Goal: Task Accomplishment & Management: Manage account settings

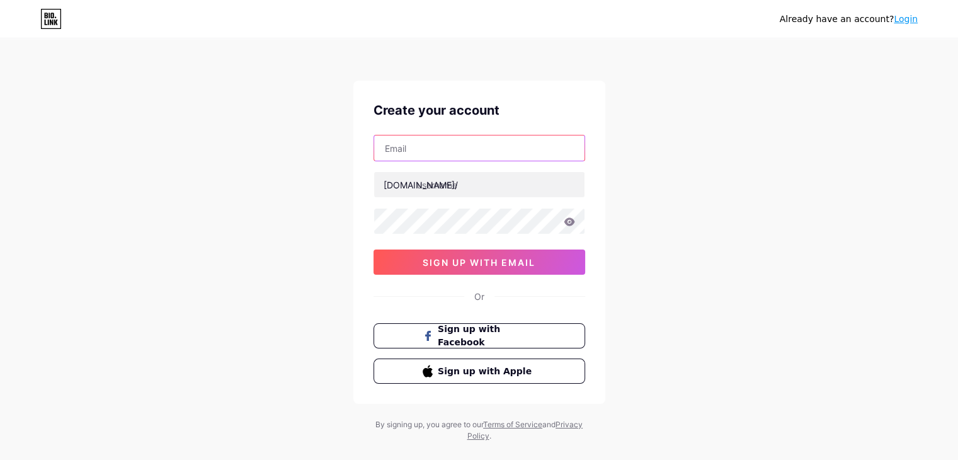
click at [421, 152] on input "text" at bounding box center [479, 147] width 210 height 25
type input "[EMAIL_ADDRESS][DOMAIN_NAME]"
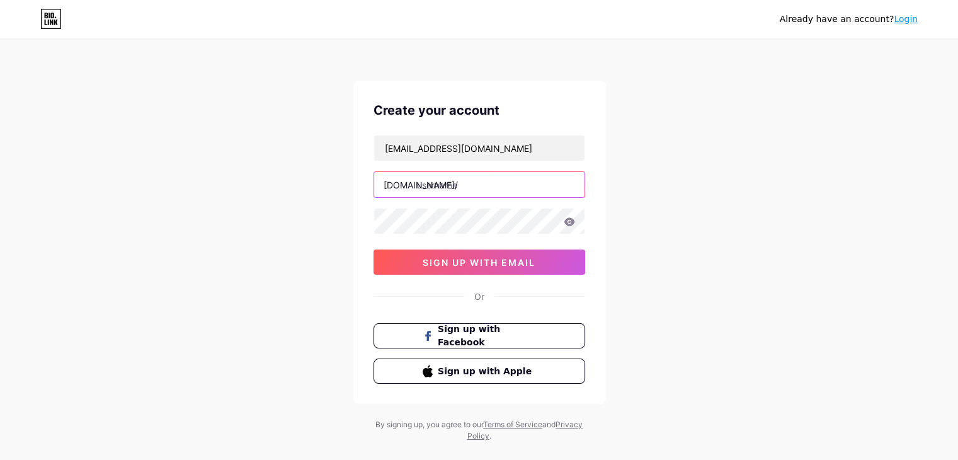
click at [434, 184] on input "text" at bounding box center [479, 184] width 210 height 25
click at [426, 182] on input "laastroneta" at bounding box center [479, 184] width 210 height 25
click at [423, 182] on input "lastroneta" at bounding box center [479, 184] width 210 height 25
drag, startPoint x: 426, startPoint y: 184, endPoint x: 416, endPoint y: 181, distance: 10.2
click at [416, 181] on input "laastroneta" at bounding box center [479, 184] width 210 height 25
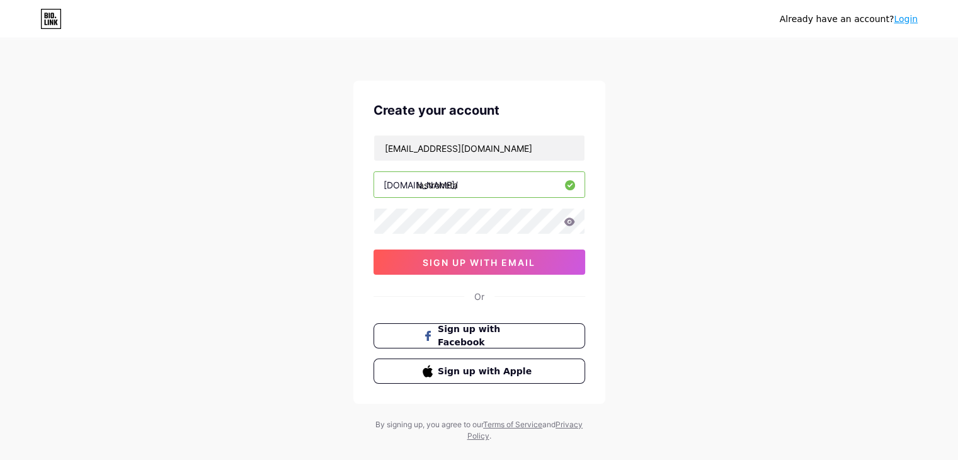
click at [423, 188] on input "lastroneta" at bounding box center [479, 184] width 210 height 25
type input "laastroneta"
click at [325, 225] on div "Already have an account? Login Create your account [EMAIL_ADDRESS][DOMAIN_NAME]…" at bounding box center [479, 241] width 958 height 482
click at [817, 304] on div "Already have an account? Login Create your account [EMAIL_ADDRESS][DOMAIN_NAME]…" at bounding box center [479, 241] width 958 height 482
click at [526, 260] on span "sign up with email" at bounding box center [478, 262] width 113 height 11
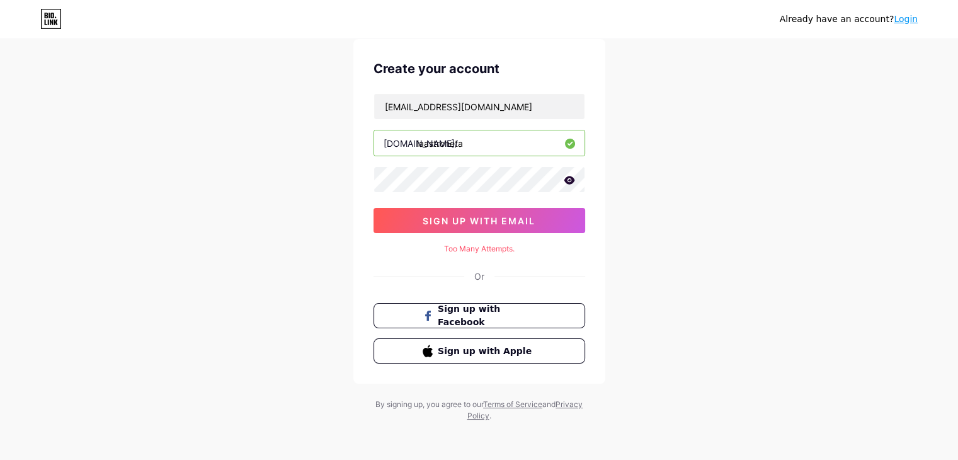
scroll to position [43, 0]
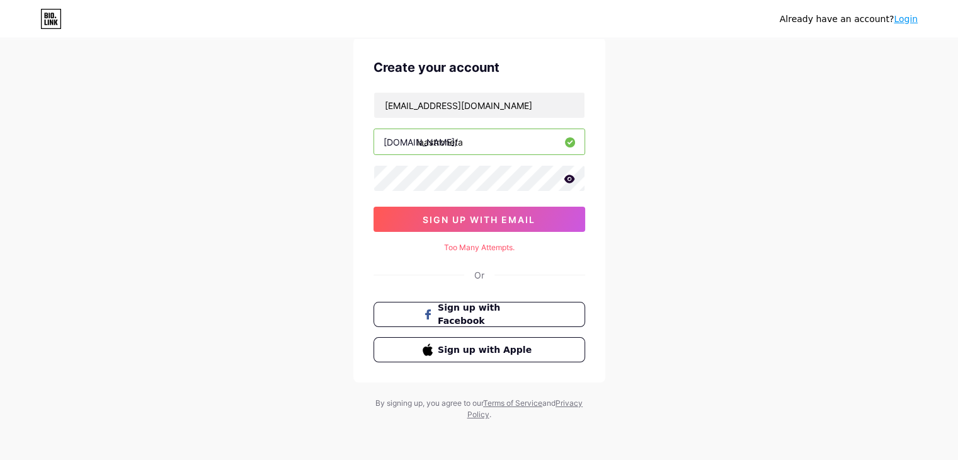
click at [511, 239] on div "Create your account [EMAIL_ADDRESS][DOMAIN_NAME] [DOMAIN_NAME]/ laastroneta sig…" at bounding box center [479, 210] width 252 height 344
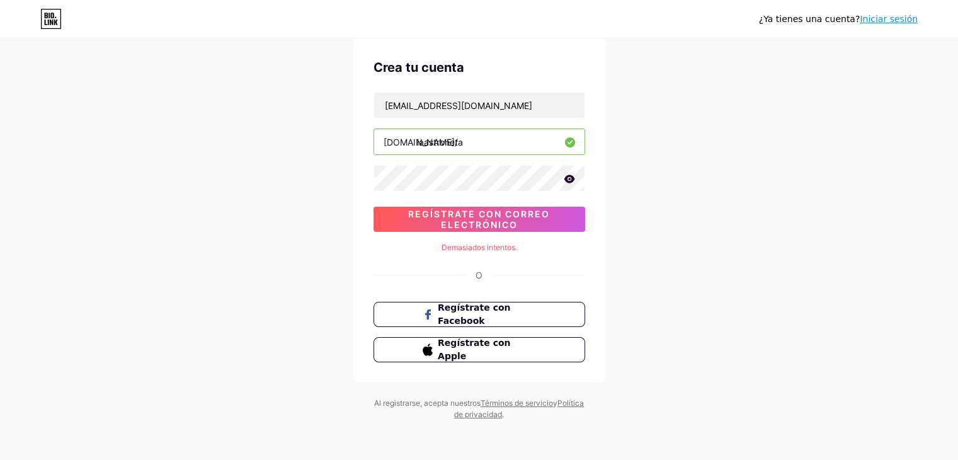
click at [570, 182] on icon at bounding box center [568, 178] width 11 height 9
click at [570, 182] on icon at bounding box center [568, 179] width 13 height 13
click at [486, 222] on font "Regístrate con correo electrónico" at bounding box center [479, 218] width 142 height 21
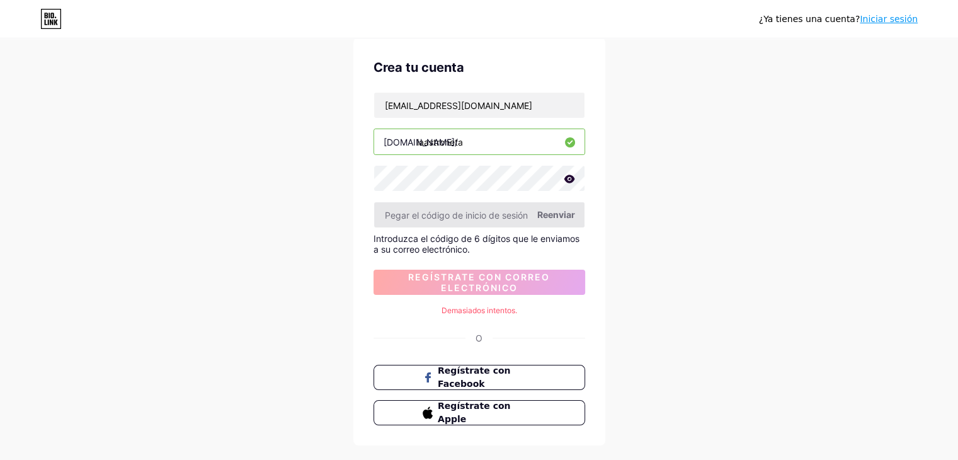
click at [434, 222] on input "text" at bounding box center [479, 214] width 210 height 25
click at [429, 211] on input "text" at bounding box center [479, 214] width 210 height 25
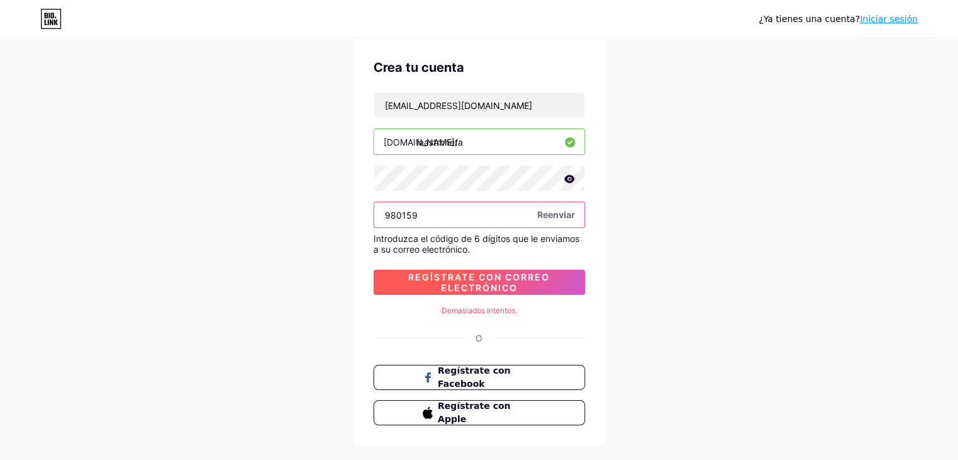
type input "980159"
click at [520, 283] on span "Regístrate con correo electrónico" at bounding box center [479, 281] width 212 height 21
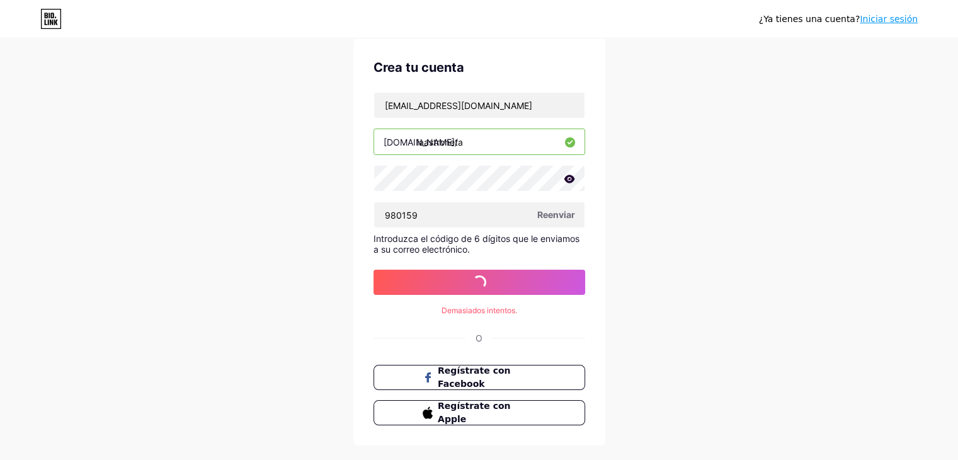
scroll to position [0, 0]
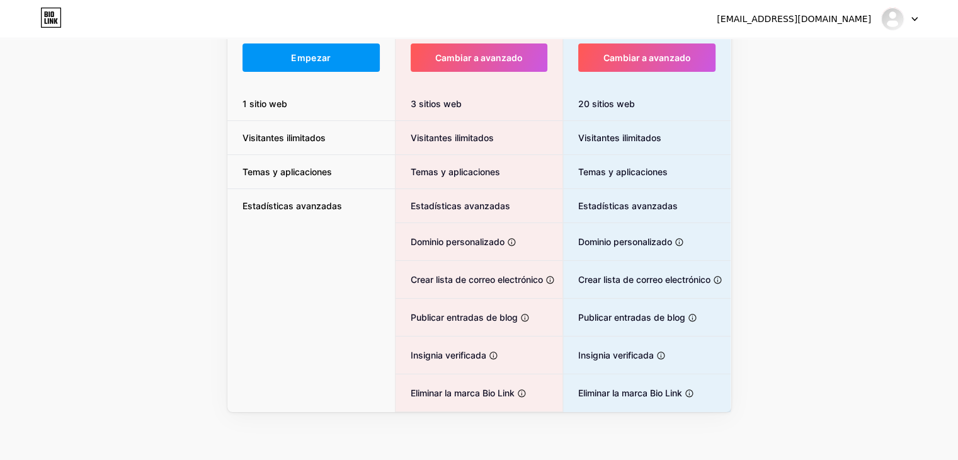
scroll to position [157, 0]
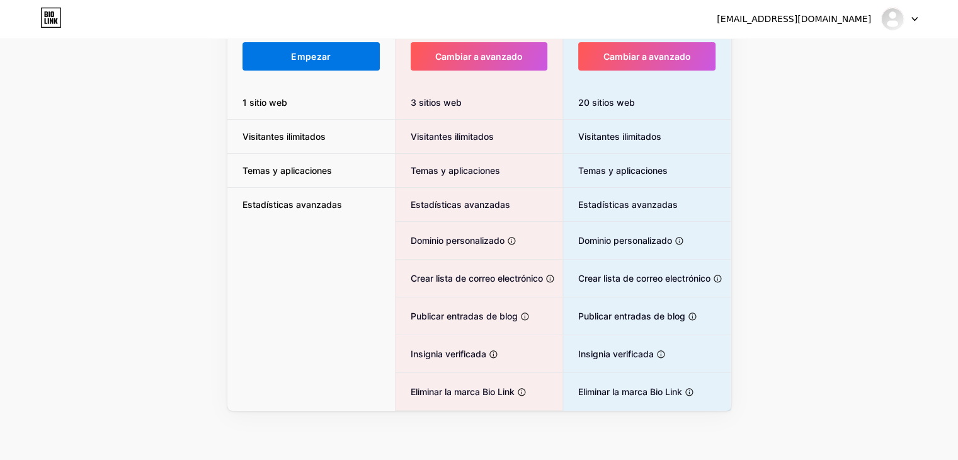
click at [318, 54] on font "Empezar" at bounding box center [311, 56] width 40 height 11
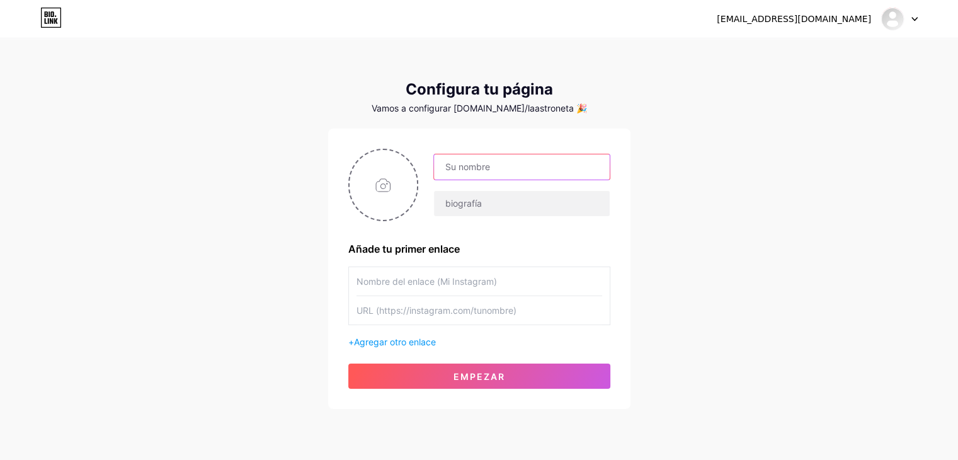
click at [477, 177] on input "text" at bounding box center [521, 166] width 175 height 25
click at [783, 178] on div "[EMAIL_ADDRESS][DOMAIN_NAME] Panel Cerrar sesión Configura tu página Vamos a co…" at bounding box center [479, 224] width 958 height 449
click at [503, 170] on input "text" at bounding box center [521, 166] width 175 height 25
type input "[PERSON_NAME]"
drag, startPoint x: 471, startPoint y: 170, endPoint x: 412, endPoint y: 184, distance: 60.3
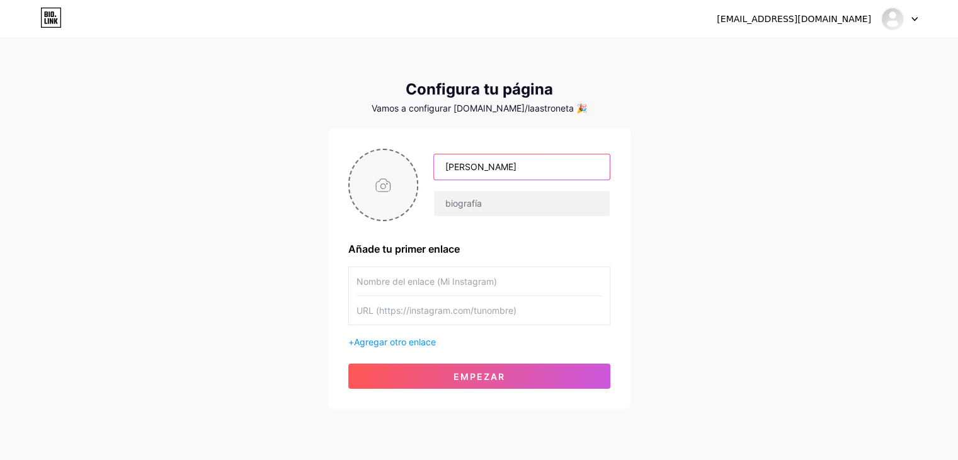
click at [420, 182] on div "[PERSON_NAME]" at bounding box center [513, 185] width 191 height 63
click at [467, 168] on input "text" at bounding box center [521, 166] width 175 height 25
type input "[PERSON_NAME]"
click at [487, 192] on input "text" at bounding box center [521, 203] width 175 height 25
click at [455, 201] on input "text" at bounding box center [521, 203] width 175 height 25
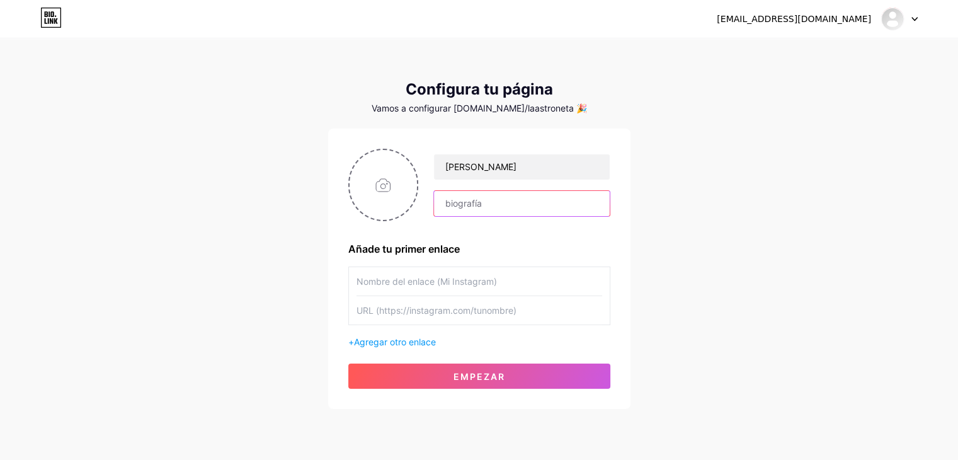
paste input "ÁSTRÓLOGA Y ASTROGENEALOGÍSTA CREADORA DE LA ASTRONETA. TE INVITO A CONECTAR JU…"
type input "ÁSTRÓLOGA Y ASTROGENEALOGÍSTA CREADORA DE LA ASTRONETA. TE INVITO A CONECTAR JU…"
click at [399, 278] on input "text" at bounding box center [479, 281] width 246 height 28
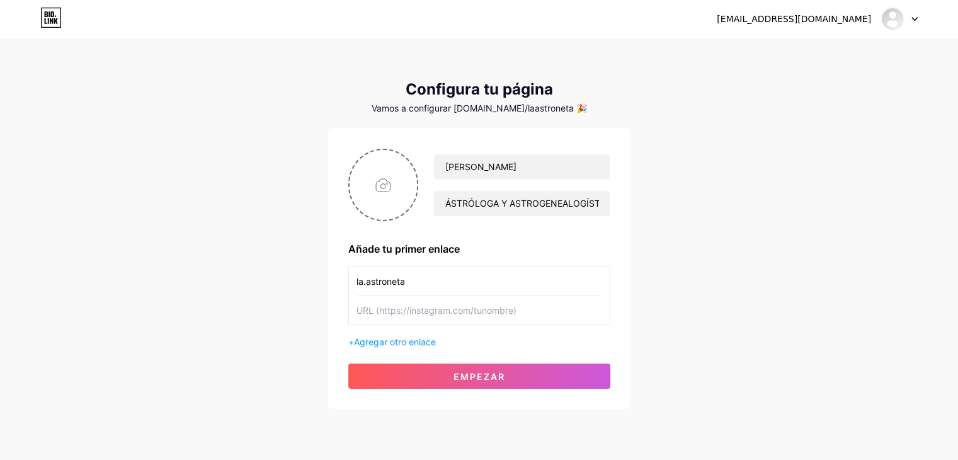
type input "la.astroneta"
click at [467, 318] on input "text" at bounding box center [479, 310] width 246 height 28
click at [394, 313] on input "text" at bounding box center [479, 310] width 246 height 28
paste input "[URL][DOMAIN_NAME][DOMAIN_NAME]"
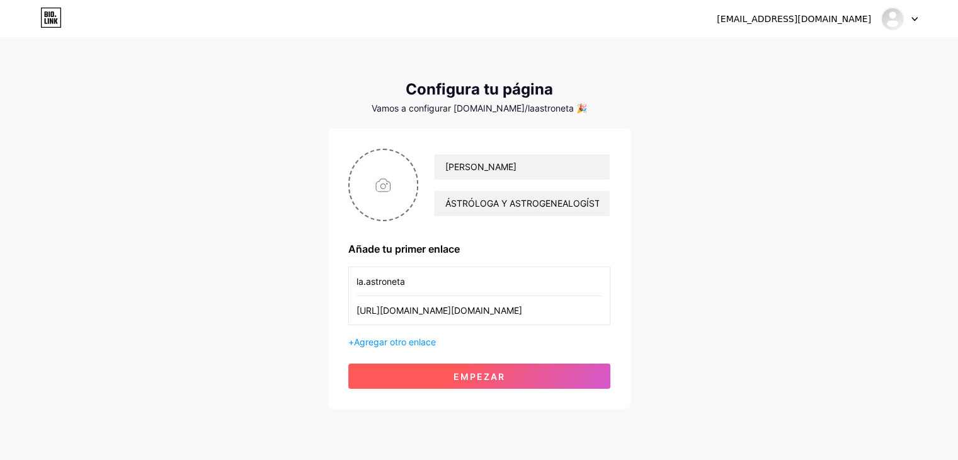
type input "[URL][DOMAIN_NAME][DOMAIN_NAME]"
click at [478, 375] on font "Empezar" at bounding box center [479, 376] width 52 height 11
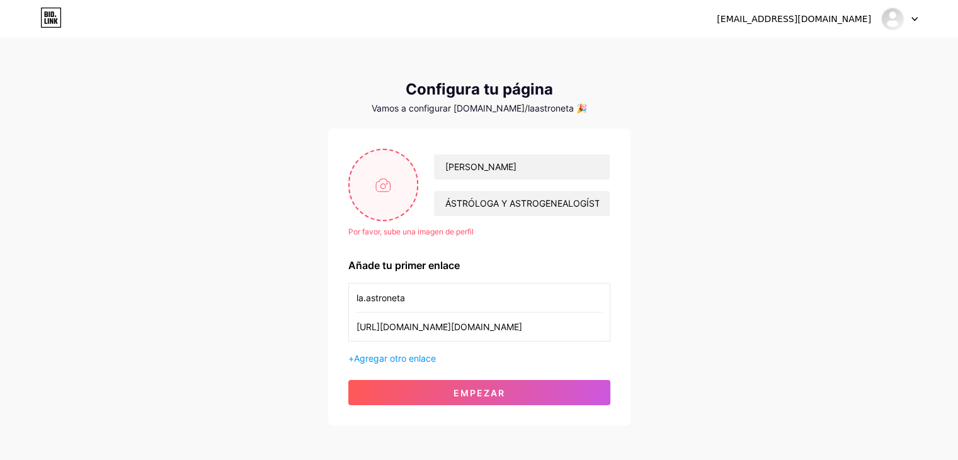
click at [379, 189] on input "file" at bounding box center [383, 185] width 68 height 70
type input "C:\fakepath\2.png"
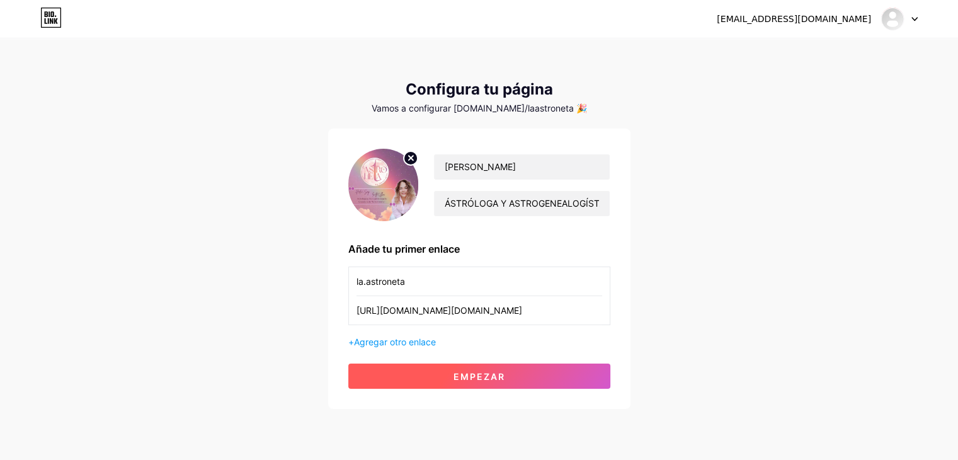
click at [487, 378] on font "Empezar" at bounding box center [479, 376] width 52 height 11
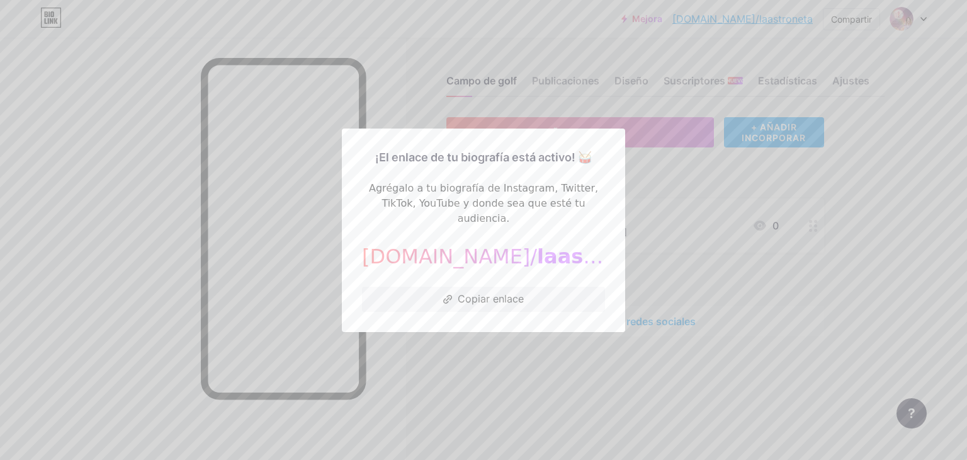
click at [608, 147] on div "¡El enlace de tu biografía está activo! 🥁 Agrégalo a tu biografía de Instagram,…" at bounding box center [483, 229] width 283 height 203
click at [941, 266] on div at bounding box center [483, 230] width 967 height 460
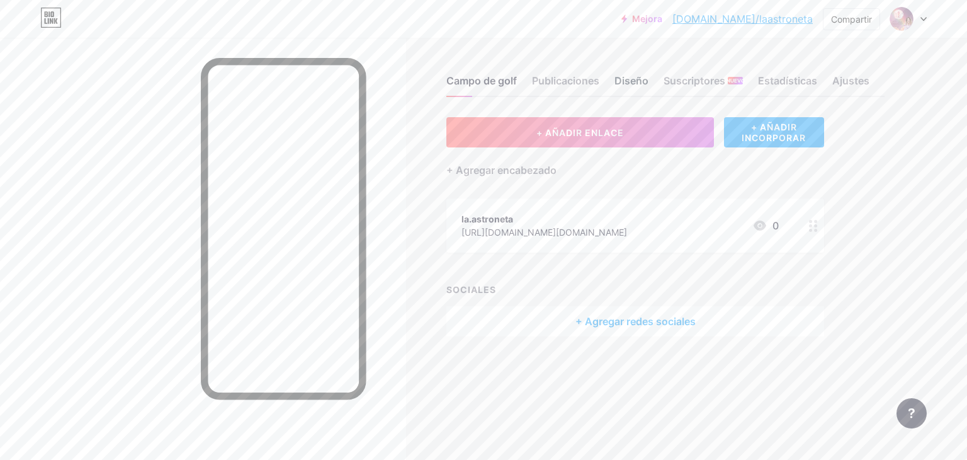
click at [632, 81] on font "Diseño" at bounding box center [631, 80] width 34 height 13
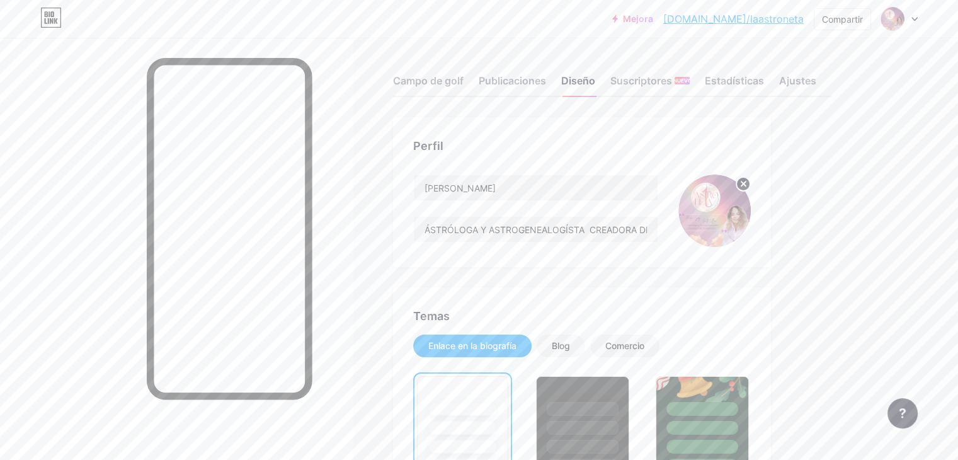
click at [750, 205] on img at bounding box center [714, 210] width 72 height 72
click at [745, 183] on icon at bounding box center [743, 183] width 4 height 4
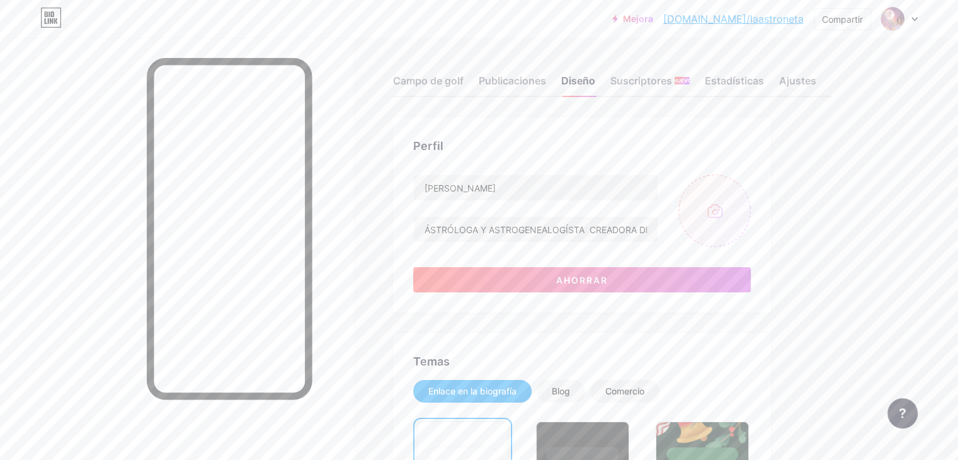
click at [750, 207] on input "file" at bounding box center [714, 210] width 72 height 72
type input "C:\fakepath\¡Hola!, Soy.png"
click at [750, 186] on circle at bounding box center [743, 184] width 14 height 14
click at [750, 209] on input "file" at bounding box center [714, 210] width 72 height 72
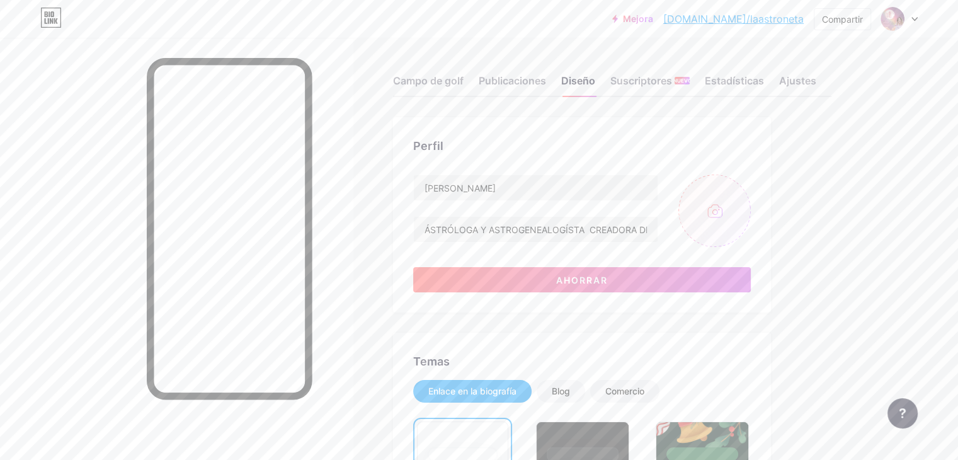
click at [750, 210] on input "file" at bounding box center [714, 210] width 72 height 72
type input "C:\fakepath\¡Hola!, Soy (1).png"
click at [750, 212] on img at bounding box center [714, 210] width 72 height 72
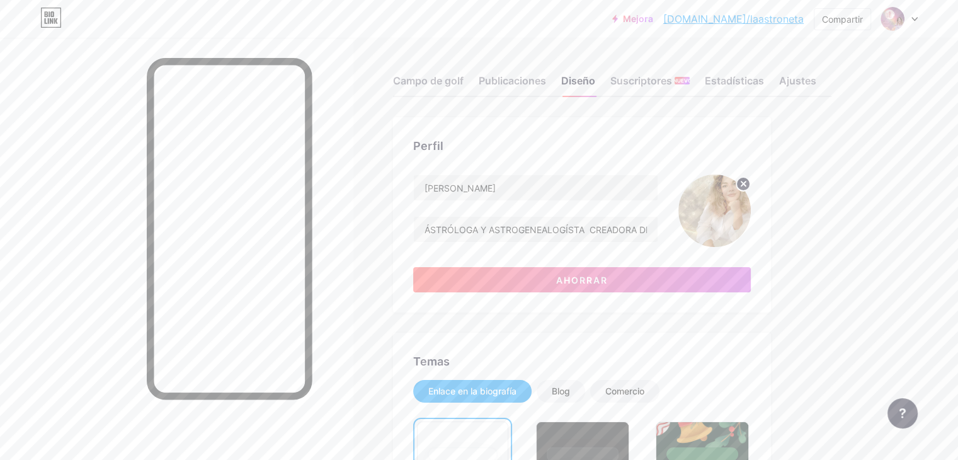
click at [750, 212] on img at bounding box center [714, 210] width 72 height 72
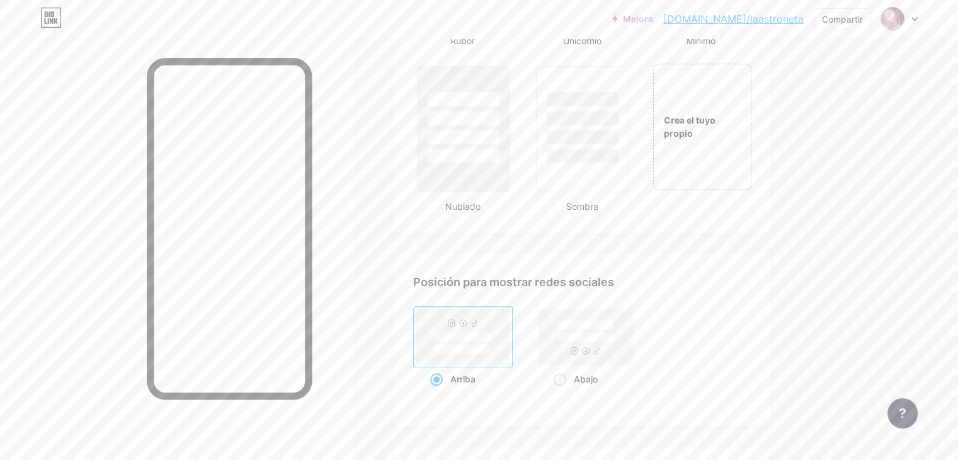
scroll to position [1511, 0]
click at [730, 108] on div "Crea el tuyo propio" at bounding box center [701, 129] width 101 height 130
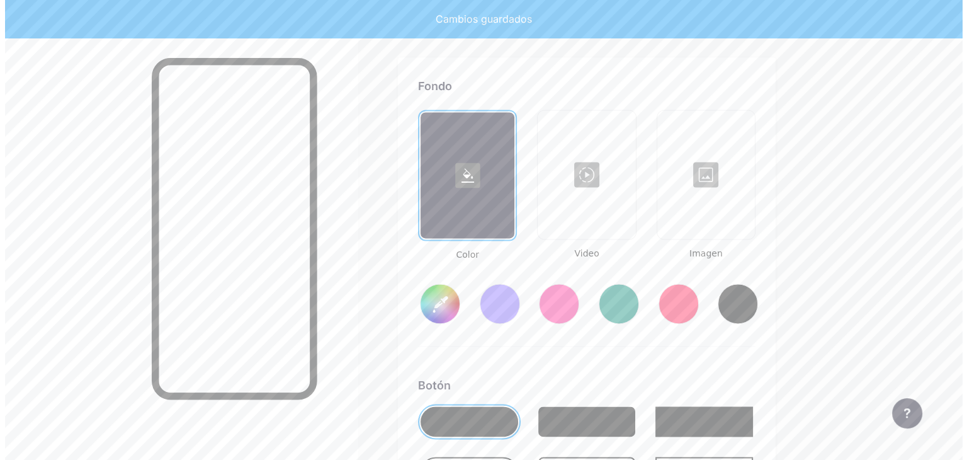
scroll to position [1712, 0]
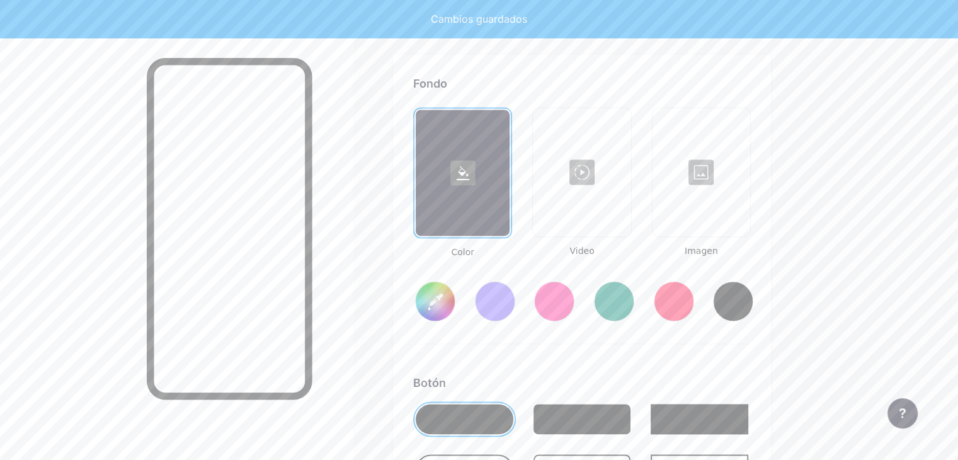
type input "#ffffff"
type input "#000000"
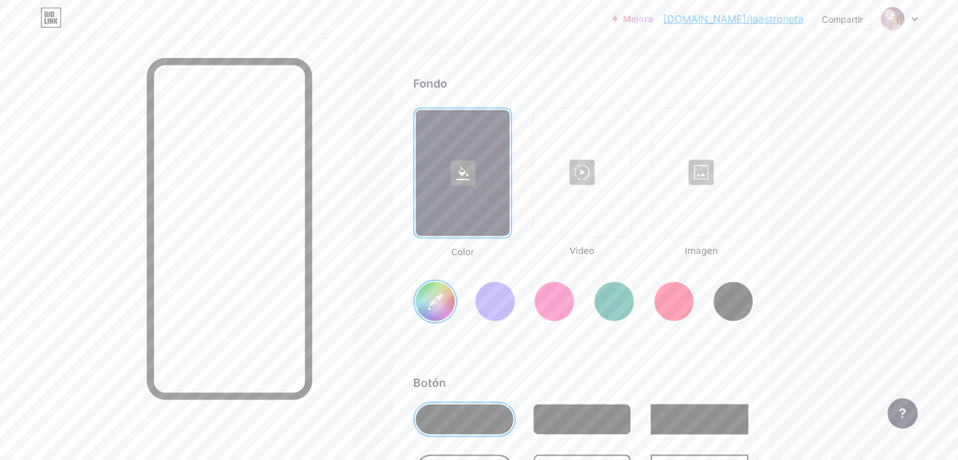
click at [629, 161] on div at bounding box center [581, 172] width 95 height 126
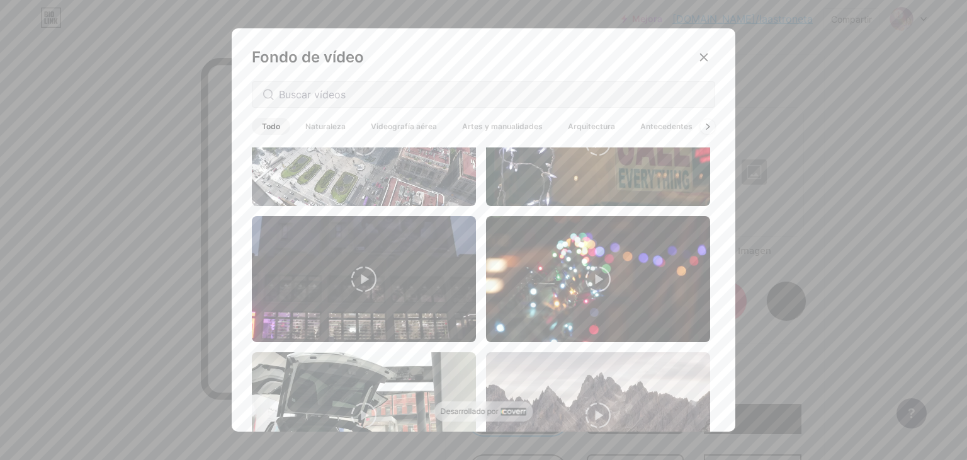
scroll to position [0, 0]
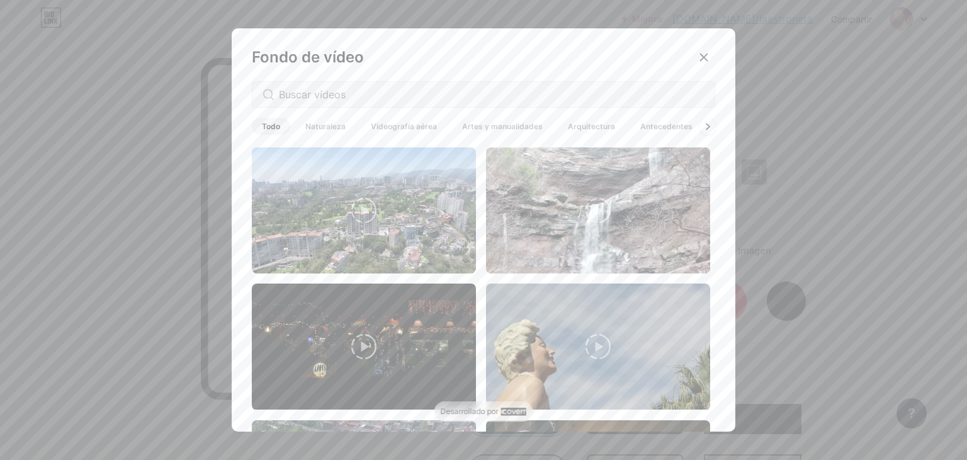
click at [705, 129] on icon at bounding box center [707, 126] width 5 height 7
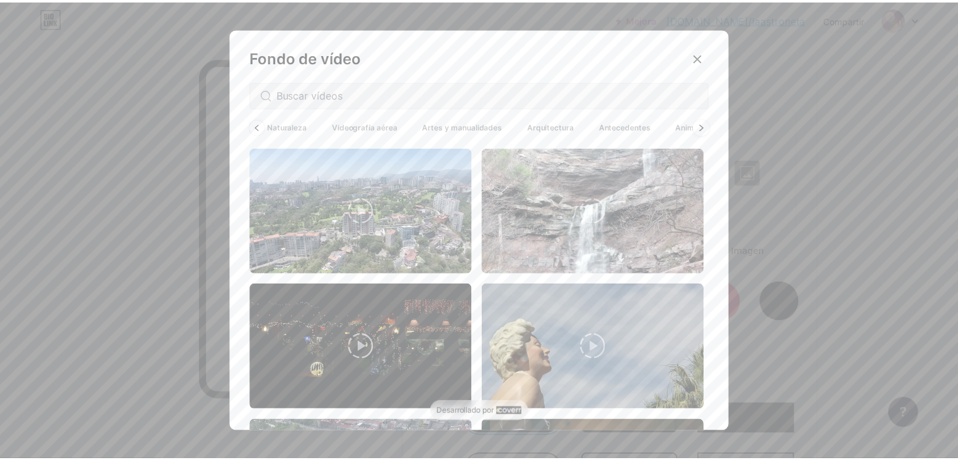
scroll to position [0, 40]
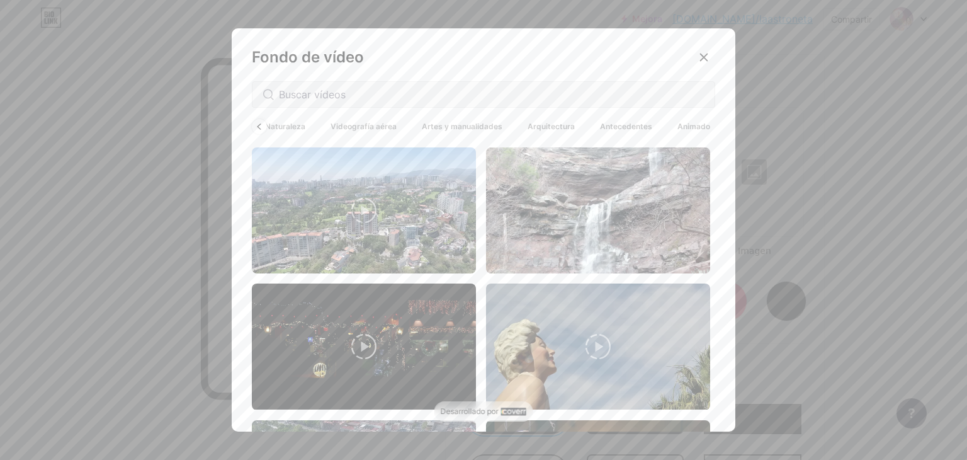
click at [254, 98] on div at bounding box center [483, 94] width 463 height 26
click at [288, 98] on input "text" at bounding box center [492, 94] width 426 height 15
click at [693, 55] on div at bounding box center [704, 57] width 23 height 23
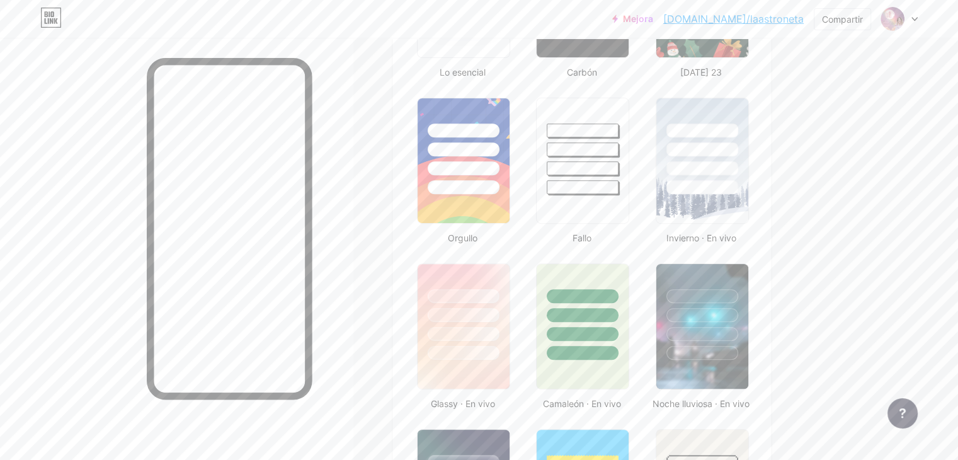
scroll to position [642, 0]
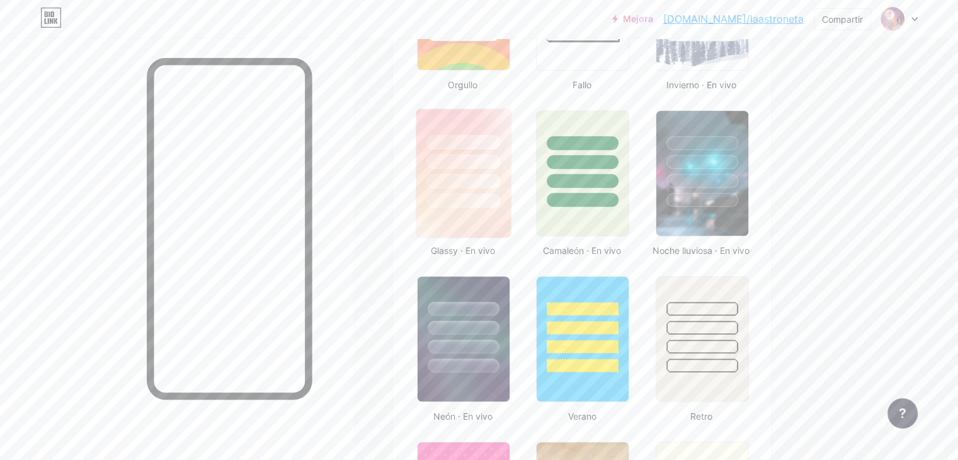
click at [511, 215] on img at bounding box center [463, 173] width 94 height 128
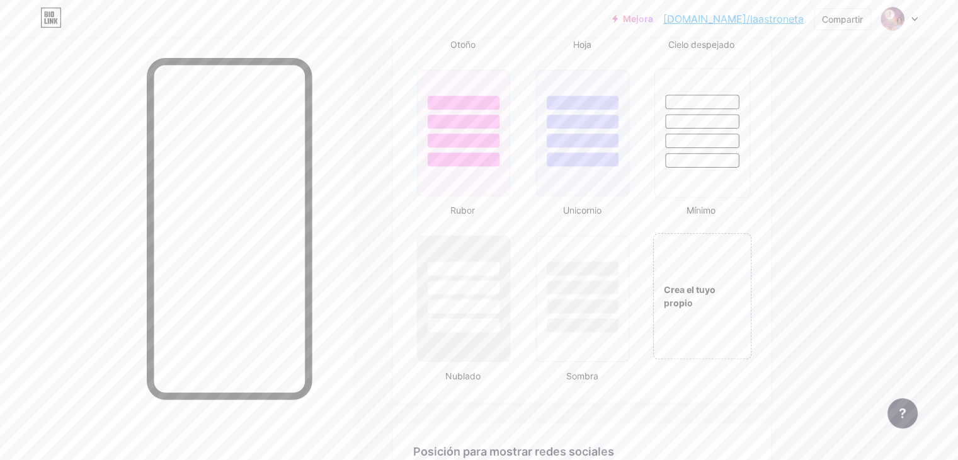
scroll to position [1353, 0]
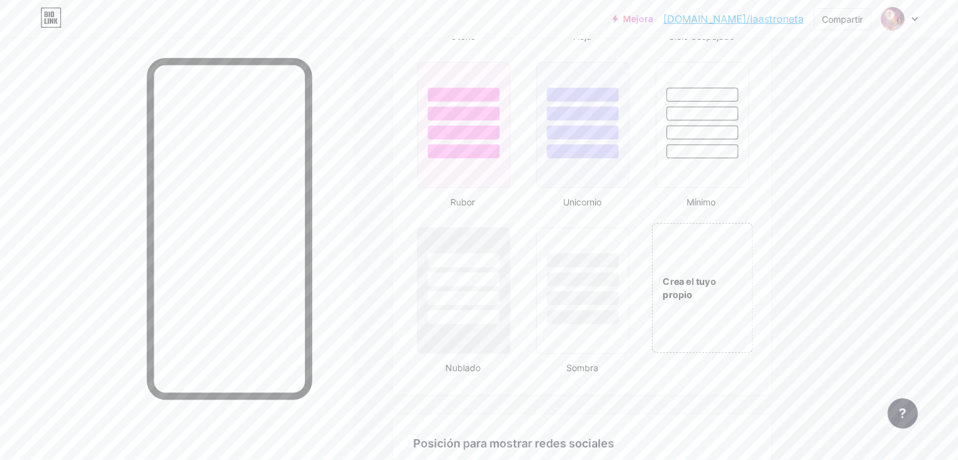
click at [743, 266] on div "Crea el tuyo propio" at bounding box center [701, 287] width 101 height 130
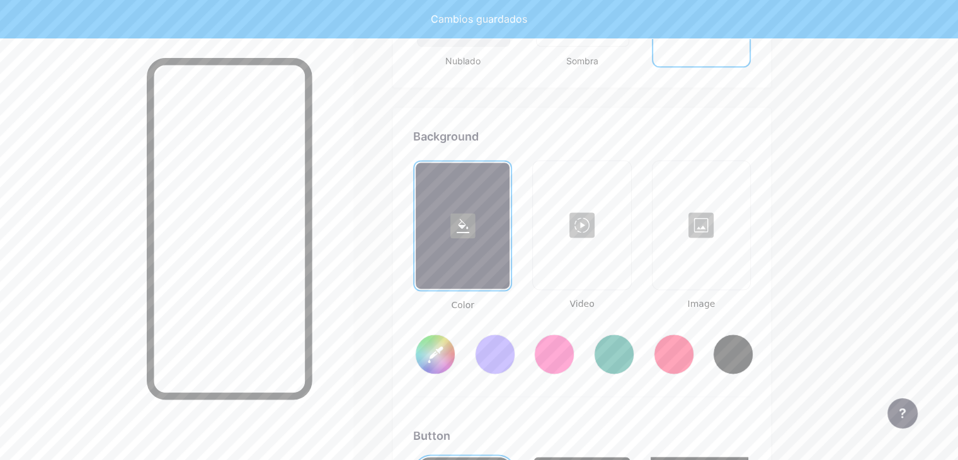
type input "#ffffff"
type input "#000000"
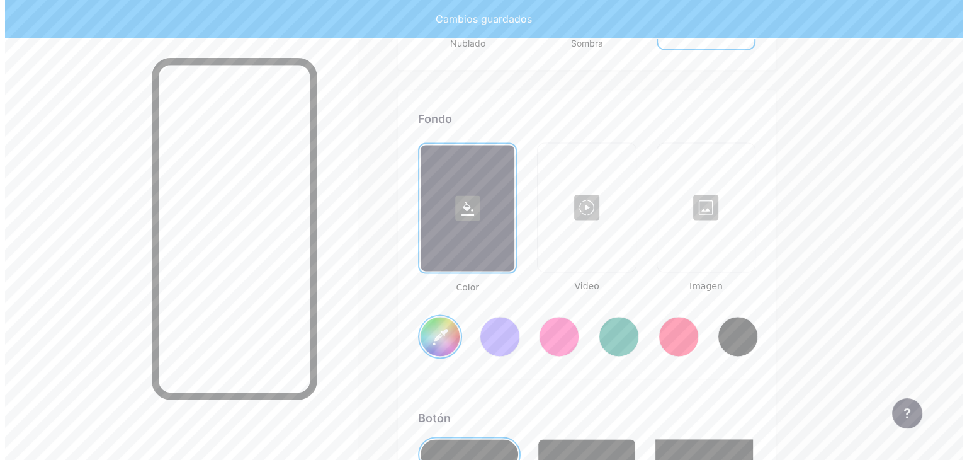
scroll to position [1712, 0]
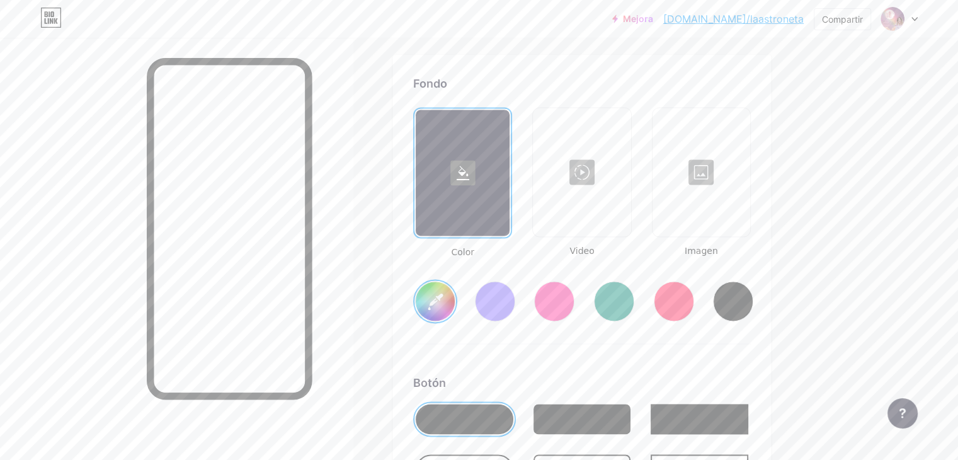
click at [749, 168] on div at bounding box center [700, 172] width 95 height 126
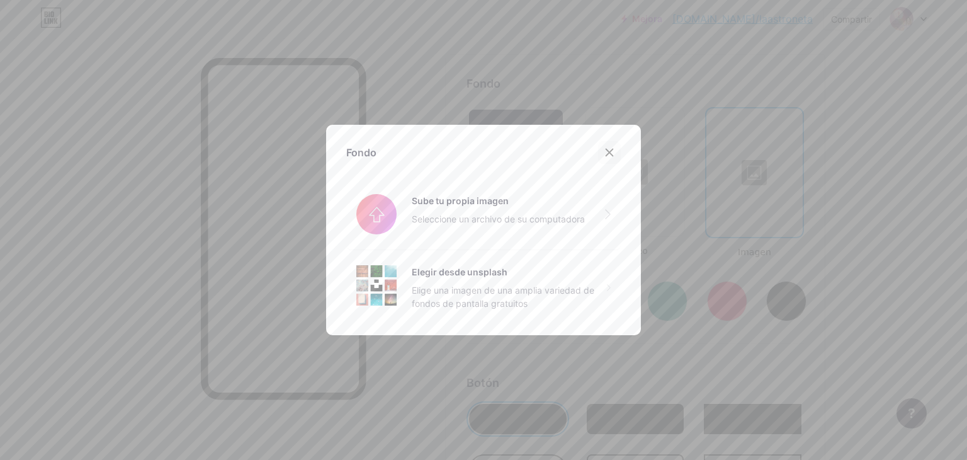
click at [608, 154] on icon at bounding box center [609, 152] width 10 height 10
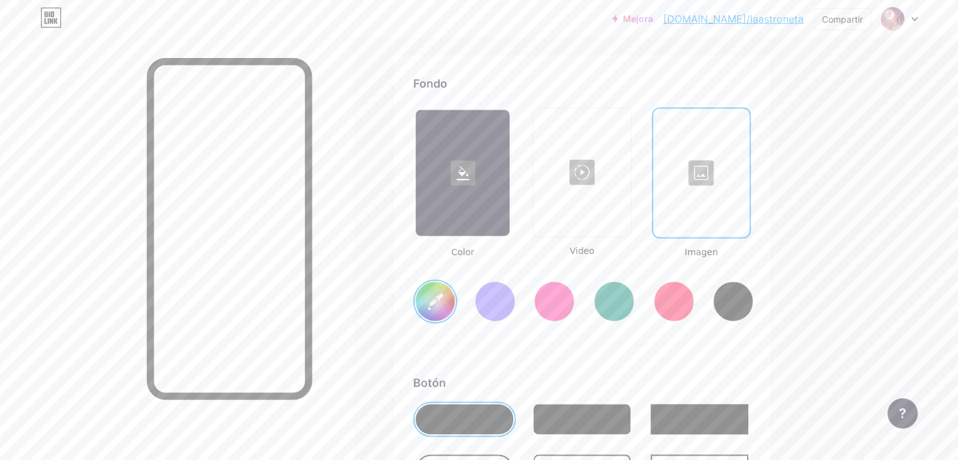
click at [629, 178] on div at bounding box center [581, 172] width 95 height 126
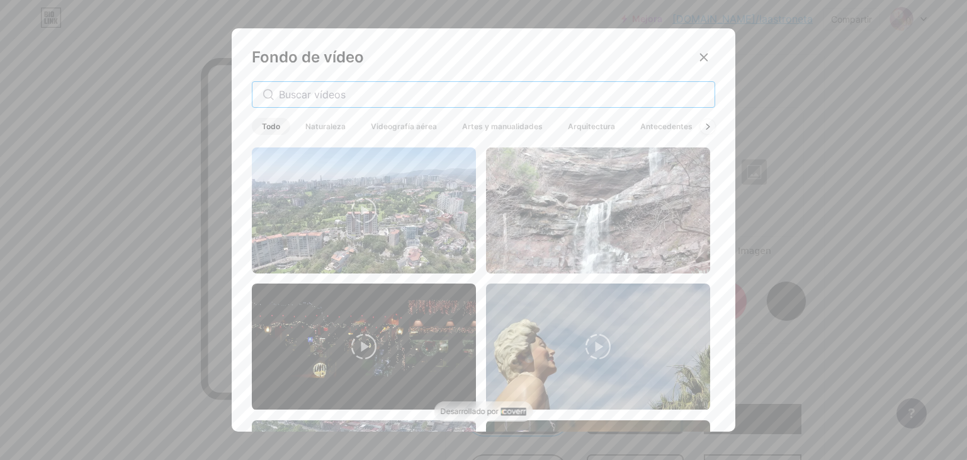
click at [378, 100] on input "text" at bounding box center [492, 94] width 426 height 15
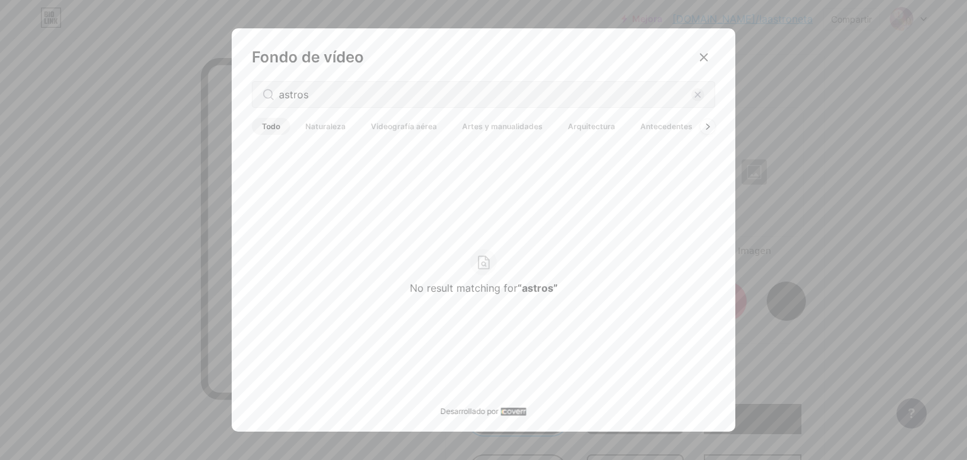
click at [519, 283] on b "“astros”" at bounding box center [538, 287] width 40 height 13
click at [320, 98] on input "astros" at bounding box center [485, 94] width 412 height 15
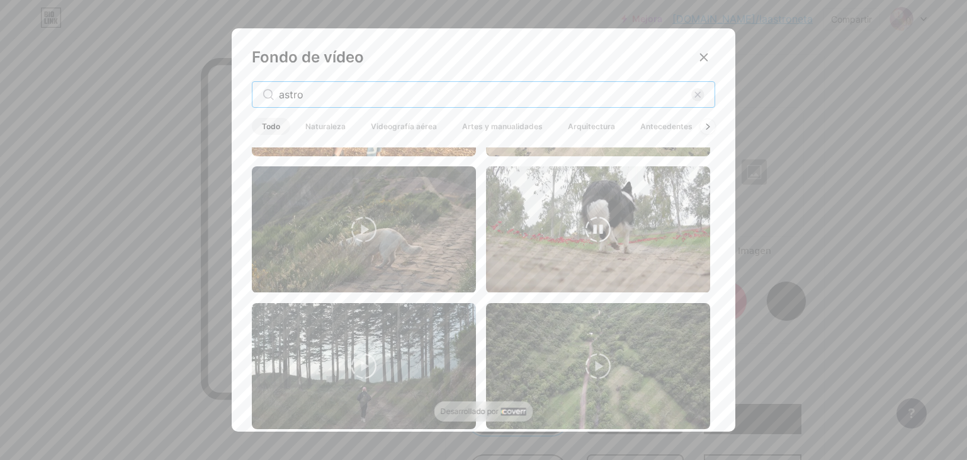
scroll to position [1347, 0]
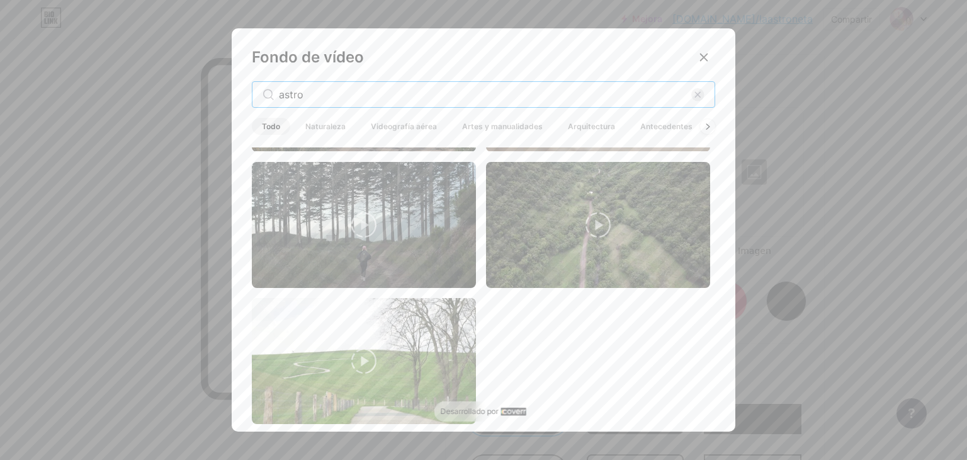
drag, startPoint x: 341, startPoint y: 98, endPoint x: 131, endPoint y: 104, distance: 209.7
click at [135, 104] on div "Fondo de vídeo astro Todo Naturaleza Videografía aérea Artes y manualidades Arq…" at bounding box center [483, 230] width 967 height 460
type input "luna"
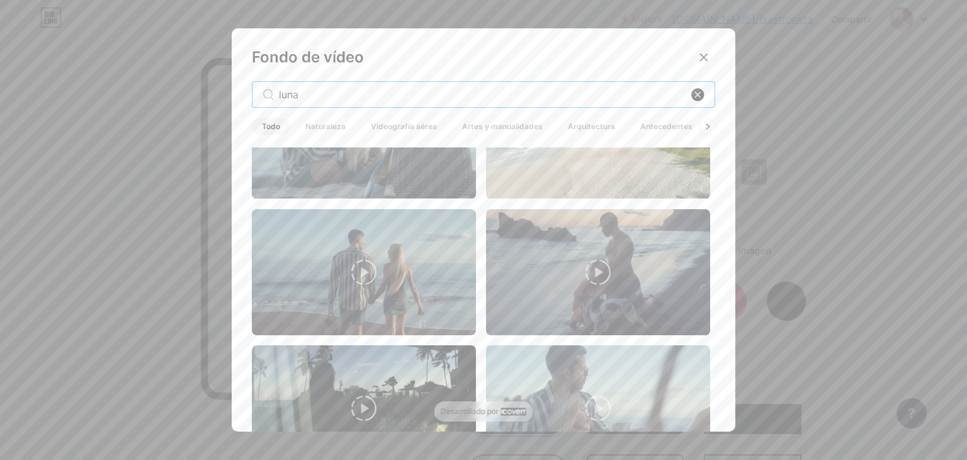
scroll to position [1530, 0]
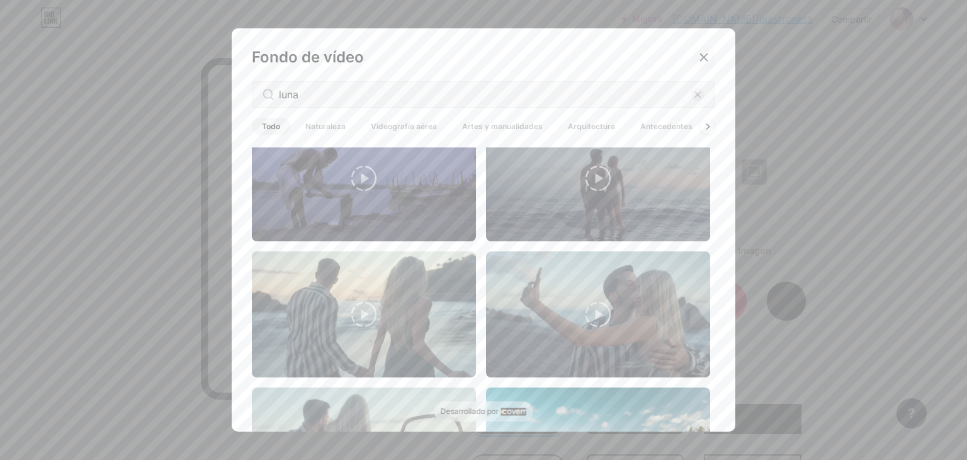
click at [701, 54] on icon at bounding box center [704, 57] width 10 height 10
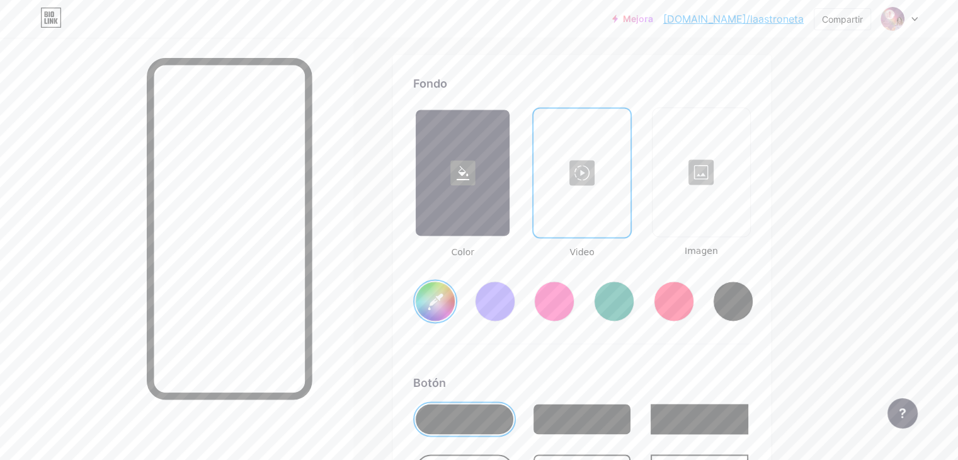
click at [749, 169] on div at bounding box center [700, 172] width 95 height 126
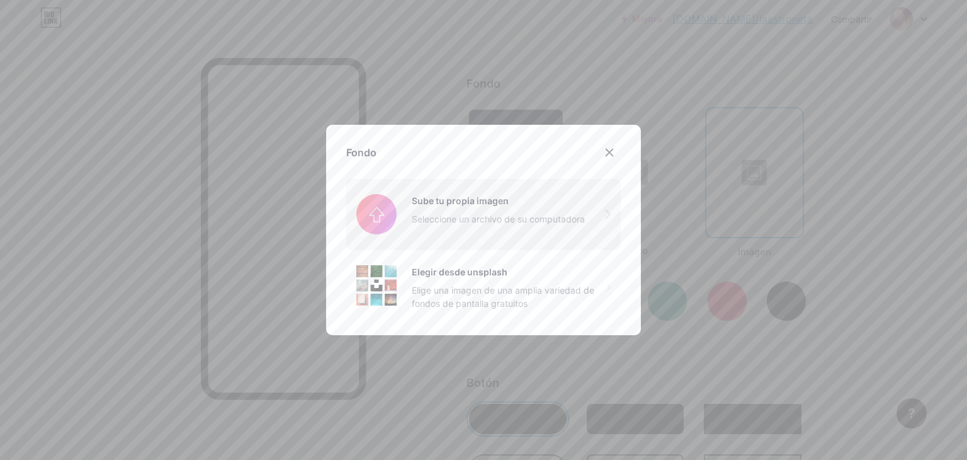
click at [466, 211] on input "file" at bounding box center [483, 214] width 274 height 71
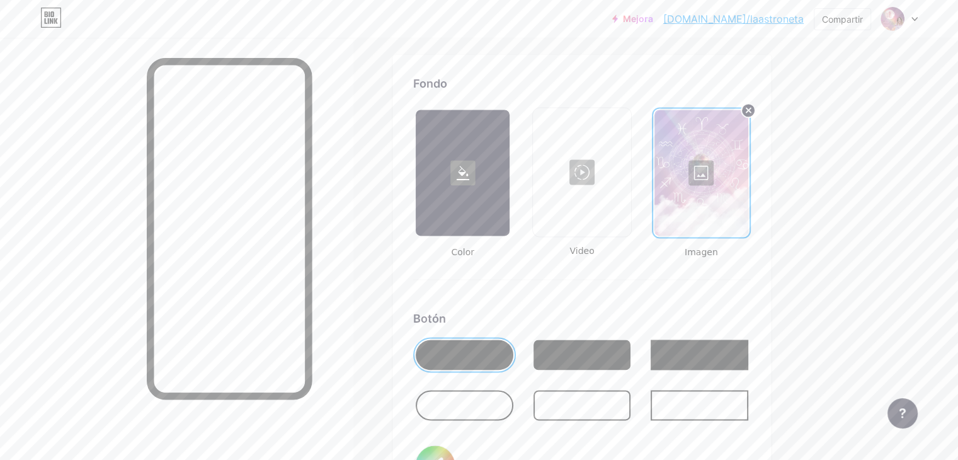
click at [469, 170] on icon at bounding box center [462, 173] width 13 height 14
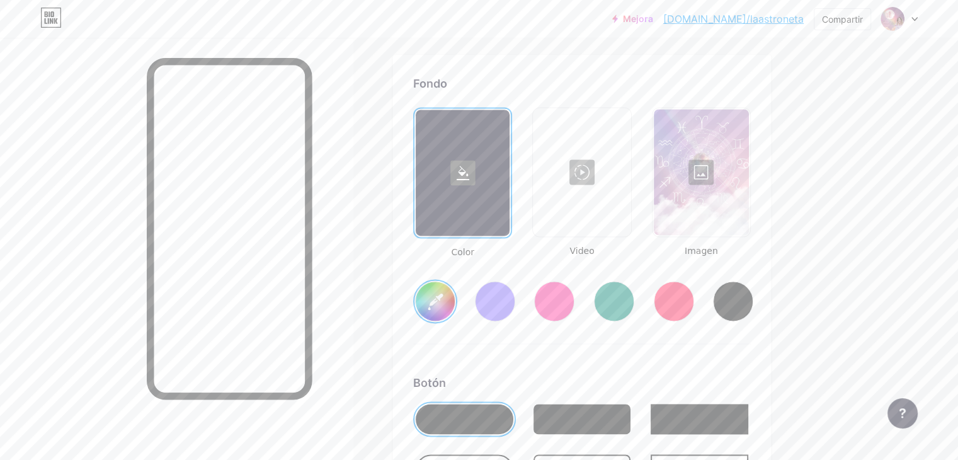
click at [574, 305] on div at bounding box center [554, 301] width 40 height 40
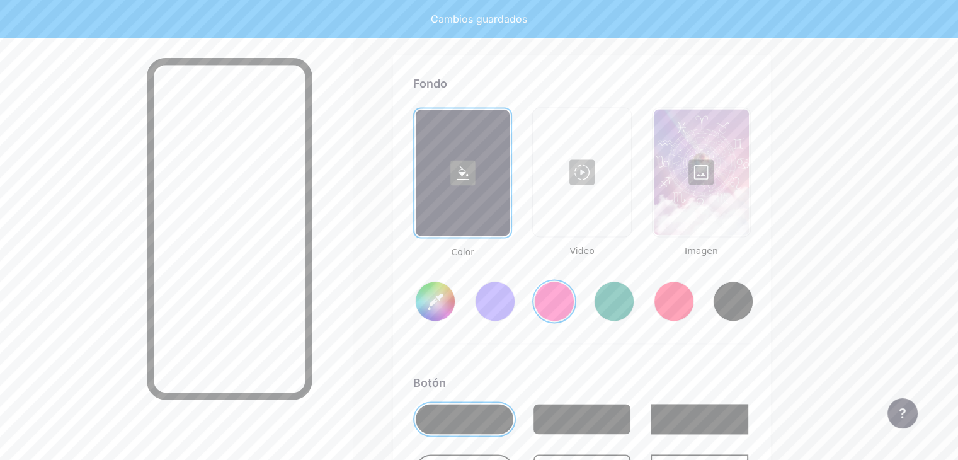
type input "#ff2e96"
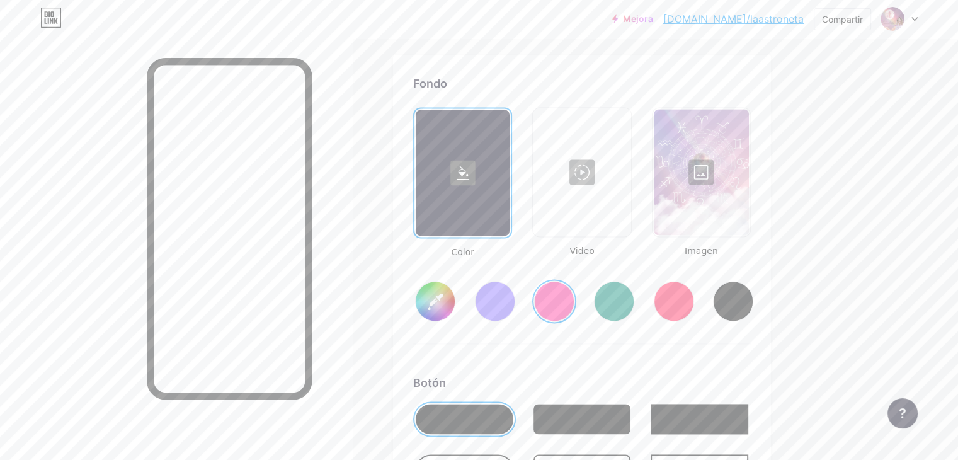
click at [749, 166] on div at bounding box center [700, 172] width 95 height 126
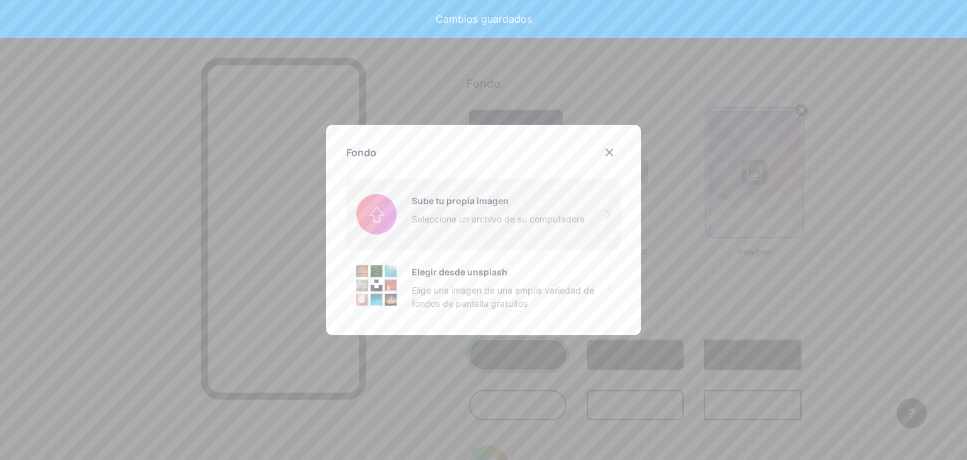
click at [429, 214] on input "file" at bounding box center [483, 214] width 274 height 71
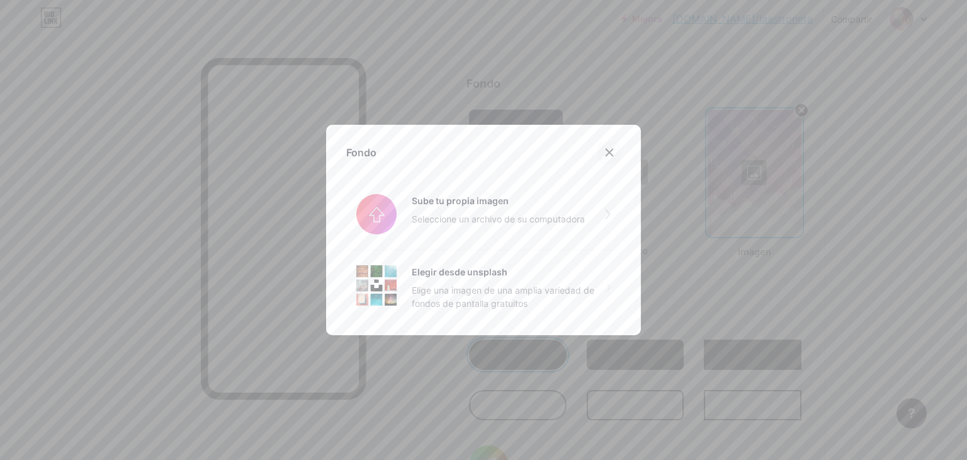
click at [606, 154] on icon at bounding box center [609, 152] width 7 height 7
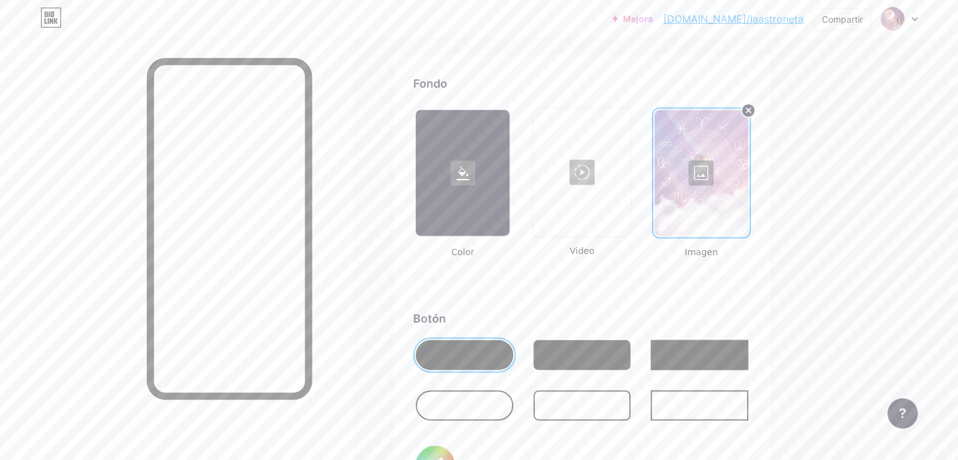
click at [629, 159] on div at bounding box center [581, 172] width 95 height 126
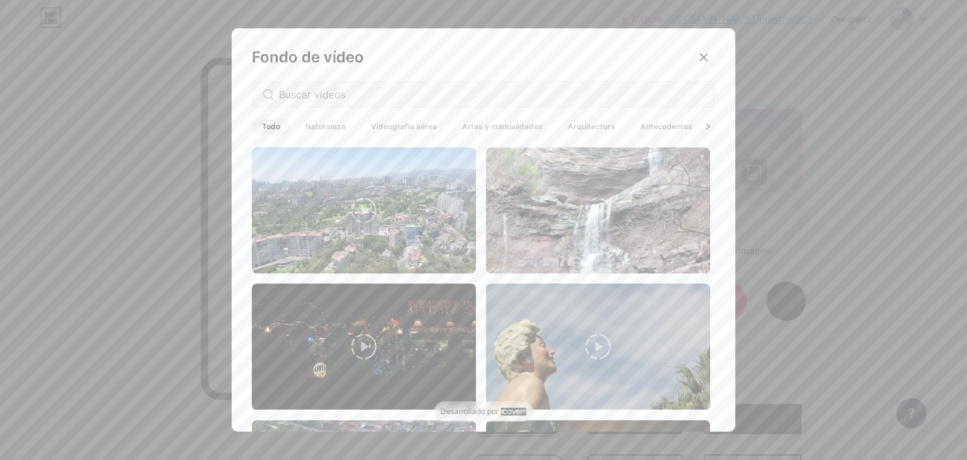
click at [671, 126] on font "Antecedentes" at bounding box center [666, 126] width 52 height 9
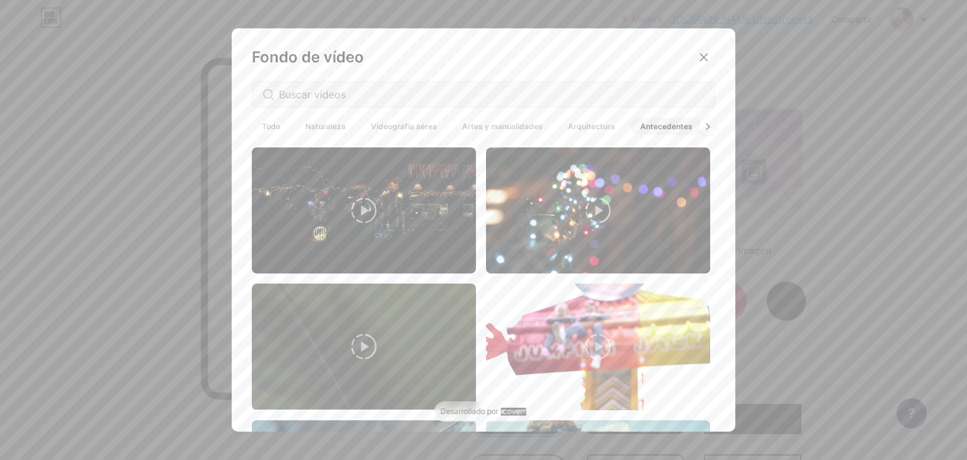
click at [705, 127] on icon at bounding box center [707, 126] width 5 height 7
click at [703, 127] on span "Animado" at bounding box center [693, 126] width 53 height 17
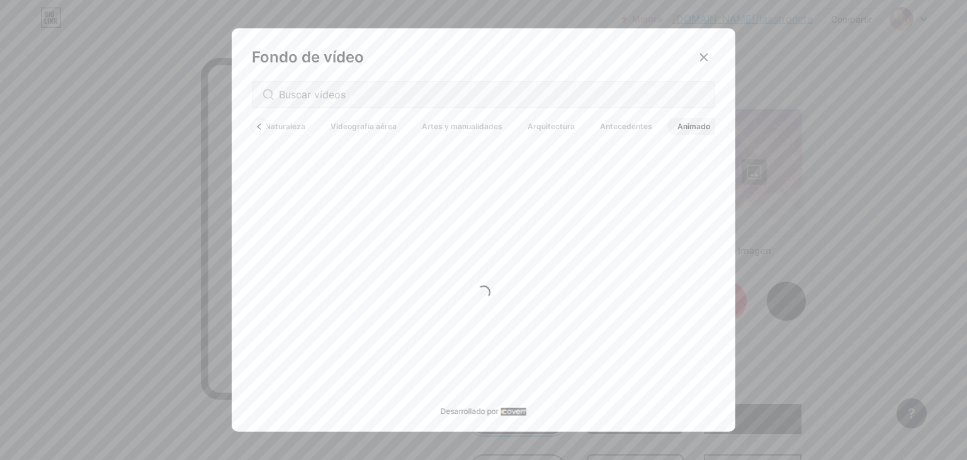
click at [703, 127] on span "Animado" at bounding box center [693, 126] width 53 height 17
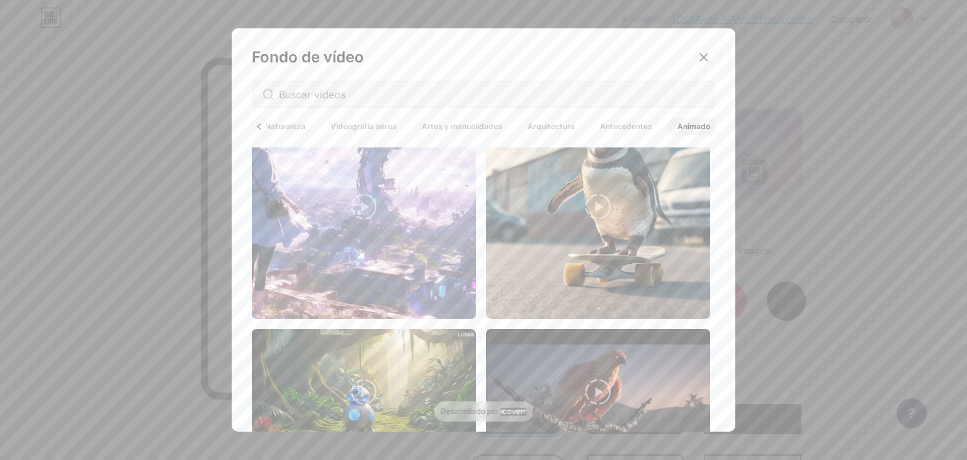
scroll to position [0, 0]
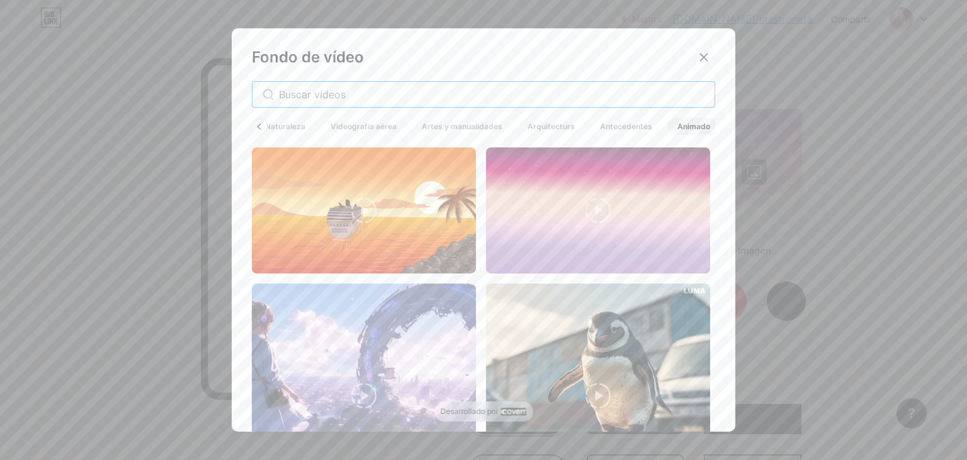
click at [315, 87] on input "text" at bounding box center [492, 94] width 426 height 15
click at [322, 98] on input "text" at bounding box center [492, 94] width 426 height 15
click at [323, 99] on input "text" at bounding box center [492, 94] width 426 height 15
drag, startPoint x: 710, startPoint y: 159, endPoint x: 720, endPoint y: 364, distance: 205.5
click at [720, 364] on div "Fondo de vídeo Todo Naturaleza Videografía aérea Artes y manualidades Arquitect…" at bounding box center [484, 232] width 504 height 409
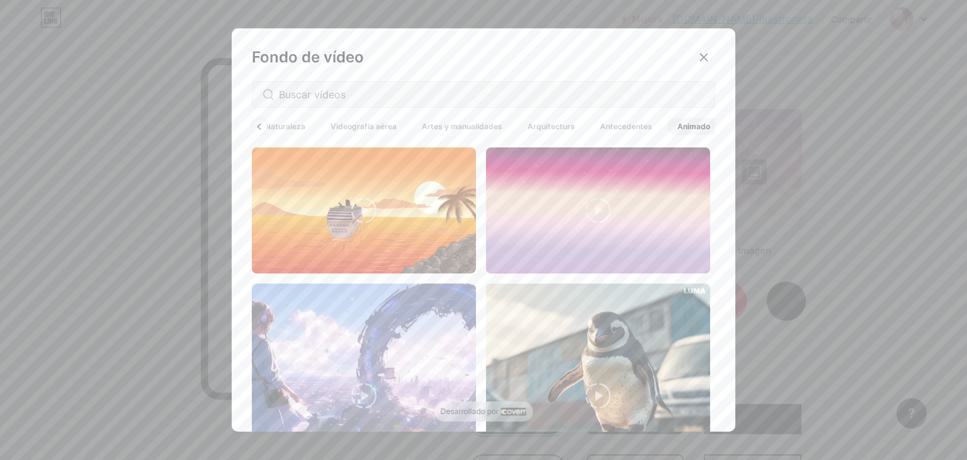
click at [726, 143] on div "Fondo de vídeo Todo Naturaleza Videografía aérea Artes y manualidades Arquitect…" at bounding box center [484, 232] width 504 height 409
click at [723, 122] on div "Fondo de vídeo Todo Naturaleza Videografía aérea Artes y manualidades Arquitect…" at bounding box center [484, 232] width 504 height 409
click at [467, 125] on font "Artes y manualidades" at bounding box center [462, 126] width 81 height 9
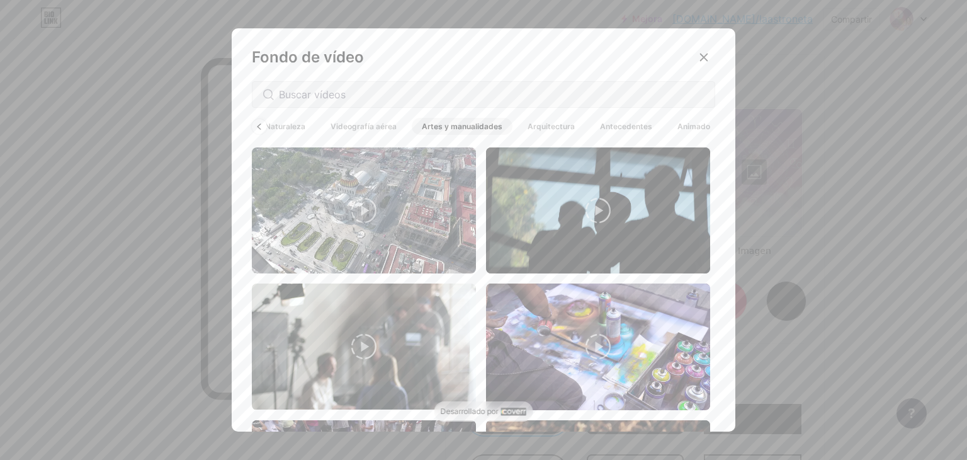
click at [367, 129] on font "Videografía aérea" at bounding box center [364, 126] width 66 height 9
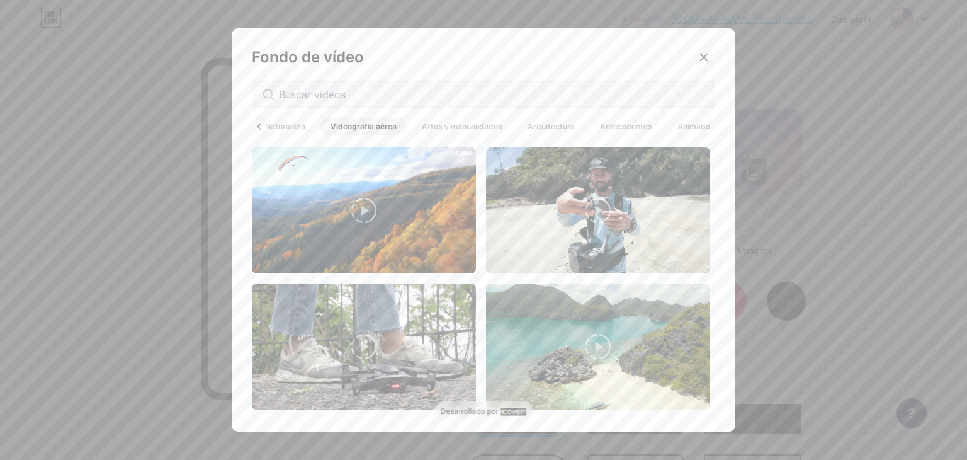
click at [288, 129] on font "Naturaleza" at bounding box center [285, 126] width 40 height 9
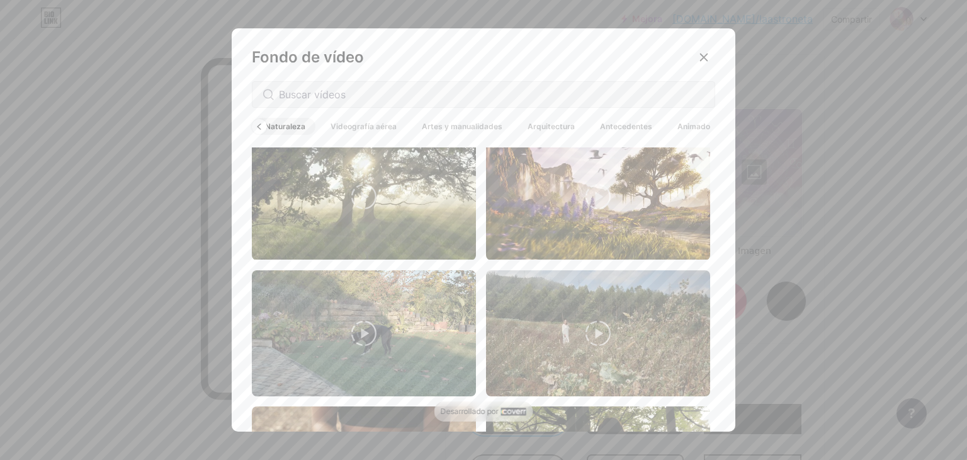
scroll to position [881, 0]
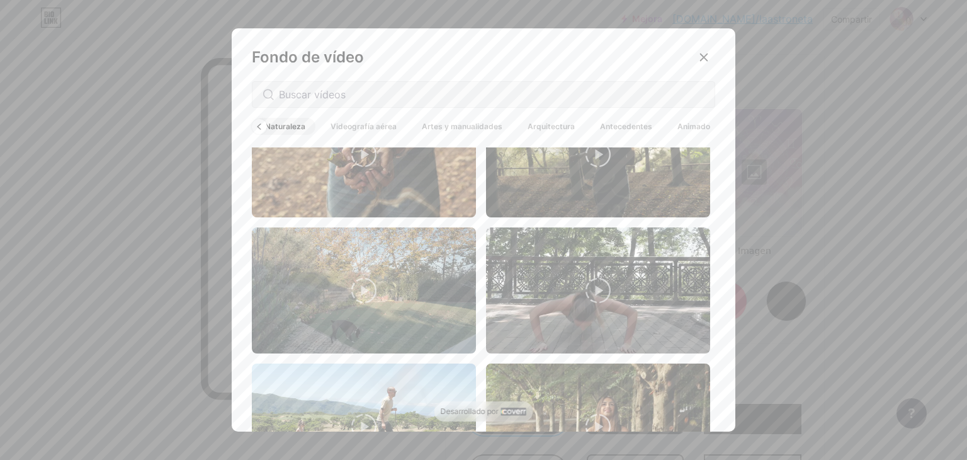
click at [613, 137] on div "Todo Naturaleza Videografía aérea Artes y manualidades Arquitectura Antecedente…" at bounding box center [483, 126] width 463 height 22
click at [613, 125] on font "Antecedentes" at bounding box center [626, 126] width 52 height 9
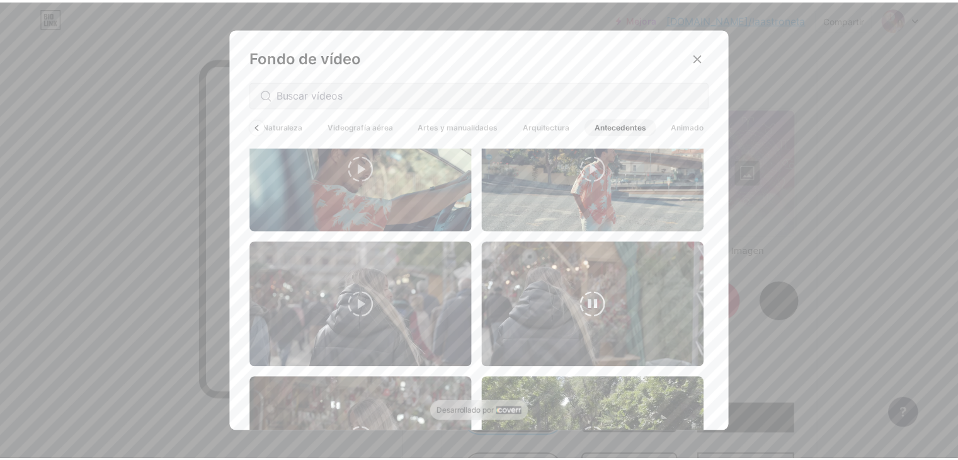
scroll to position [0, 0]
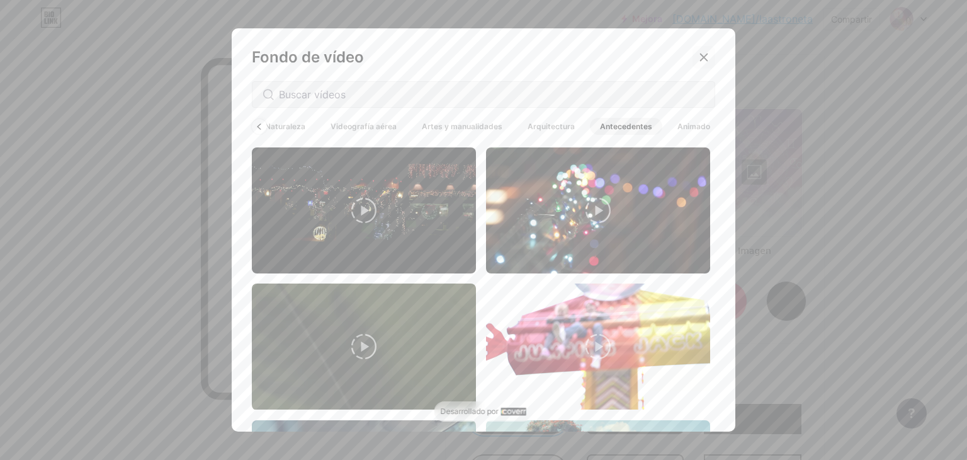
click at [699, 53] on icon at bounding box center [704, 57] width 10 height 10
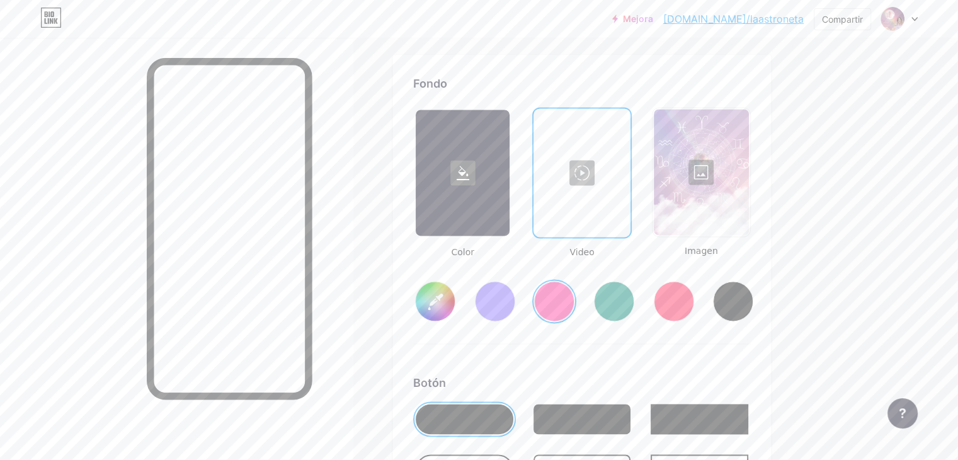
click at [749, 174] on div at bounding box center [700, 172] width 95 height 126
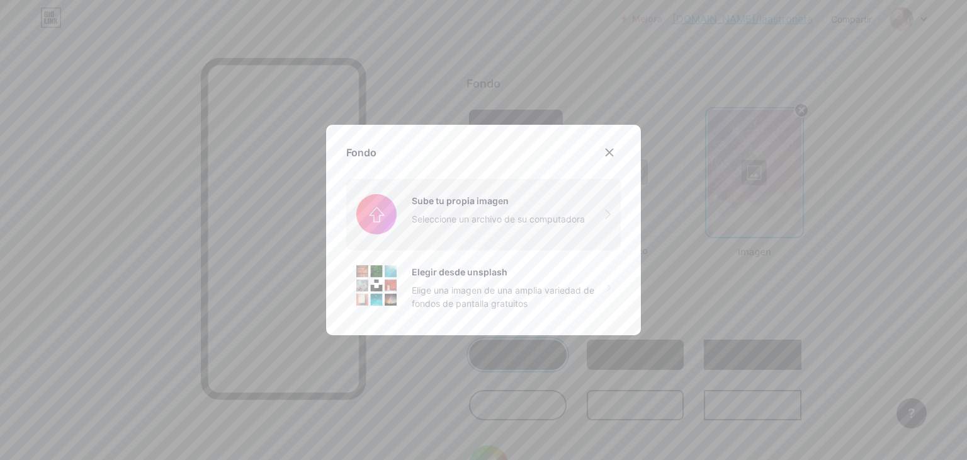
click at [472, 210] on input "file" at bounding box center [483, 214] width 274 height 71
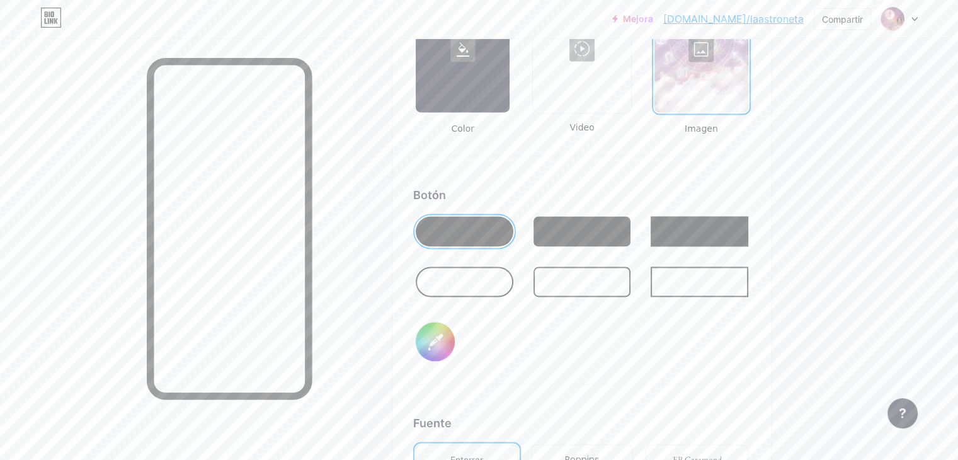
scroll to position [1838, 0]
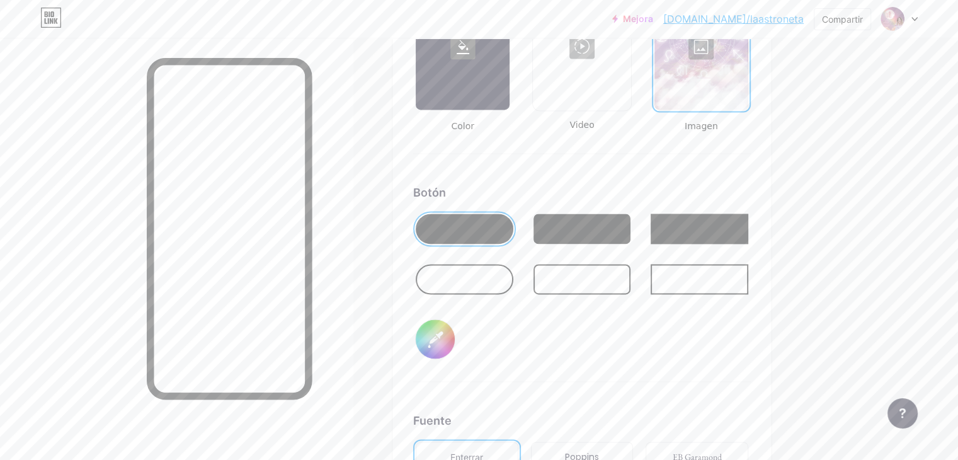
click at [513, 282] on div at bounding box center [465, 279] width 98 height 30
click at [455, 335] on input "#000000" at bounding box center [435, 338] width 39 height 39
type input "#a00ba2"
click at [513, 225] on div at bounding box center [465, 228] width 98 height 30
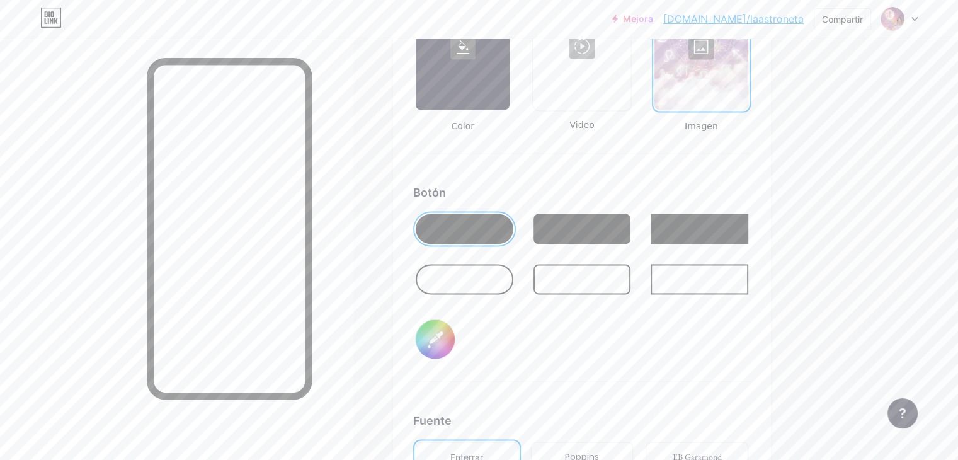
click at [513, 275] on div at bounding box center [465, 279] width 98 height 30
click at [513, 228] on div at bounding box center [465, 228] width 98 height 30
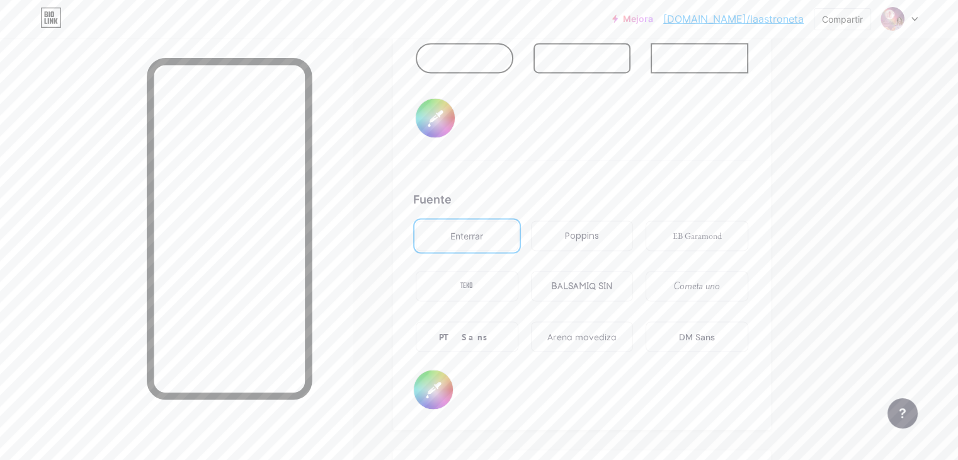
scroll to position [2090, 0]
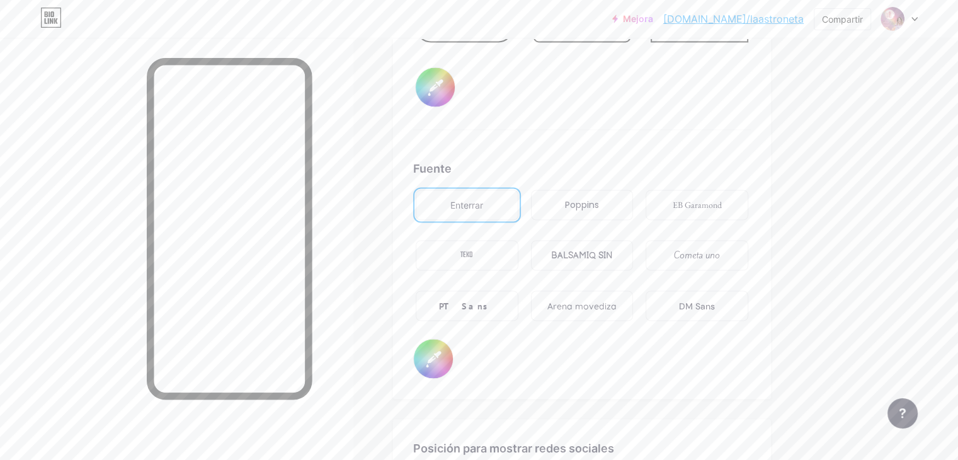
click at [613, 250] on font "BALSAMIQ SIN" at bounding box center [582, 255] width 62 height 11
click at [616, 300] on font "Arena movediza" at bounding box center [581, 305] width 69 height 11
click at [720, 252] on font "Cometa uno" at bounding box center [697, 255] width 46 height 13
click at [721, 199] on font "EB Garamond" at bounding box center [696, 204] width 49 height 11
click at [617, 308] on div "Arena movediza" at bounding box center [582, 305] width 103 height 30
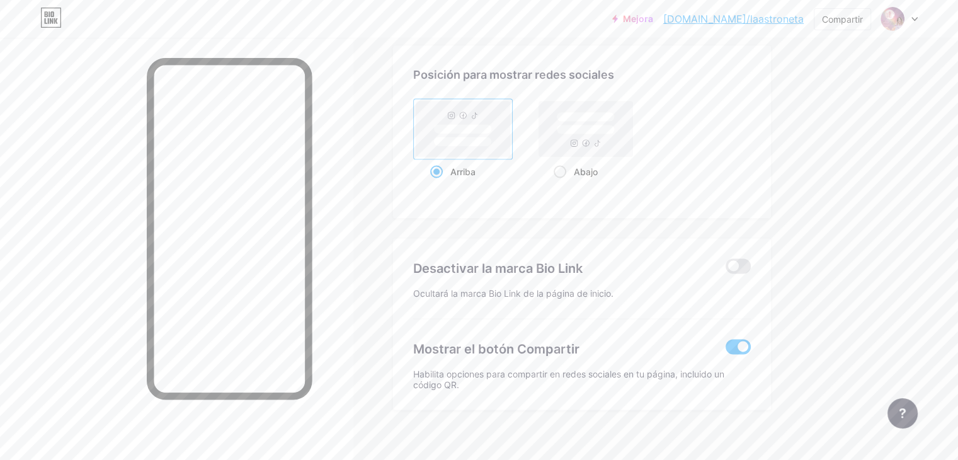
scroll to position [2468, 0]
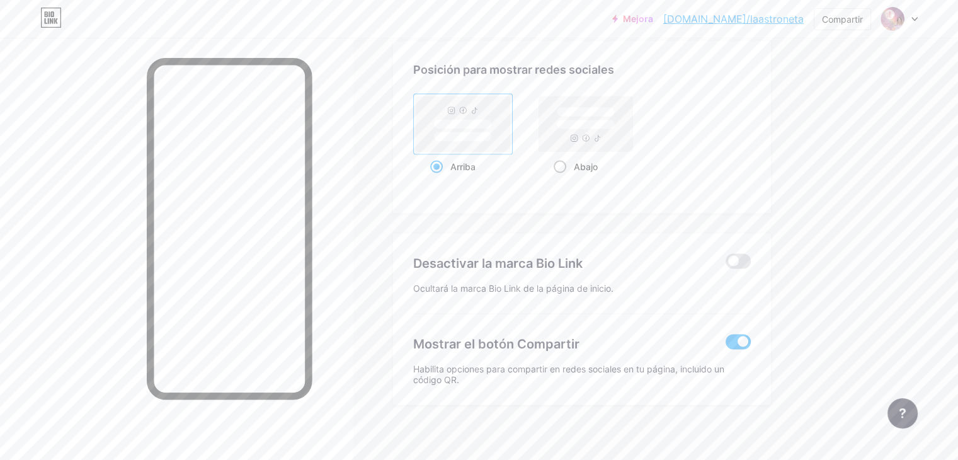
click at [597, 161] on font "Abajo" at bounding box center [586, 166] width 24 height 11
click at [562, 178] on input "Abajo" at bounding box center [557, 182] width 8 height 8
radio input "true"
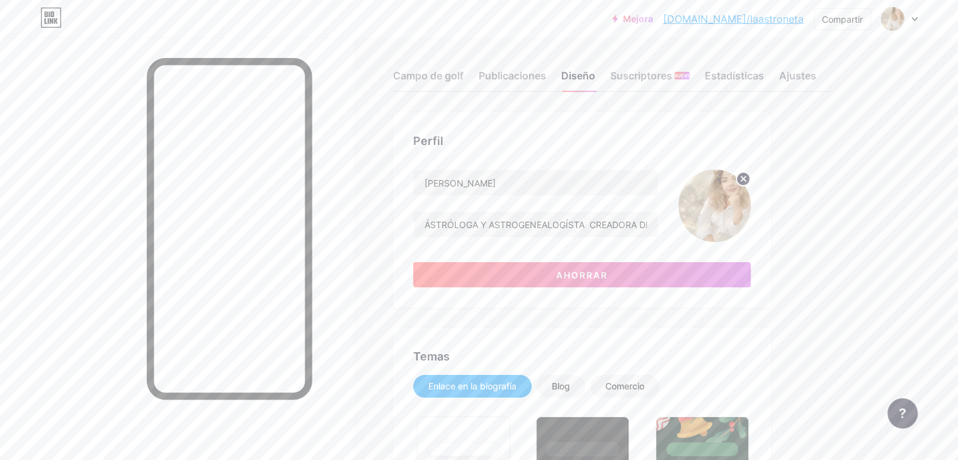
scroll to position [0, 0]
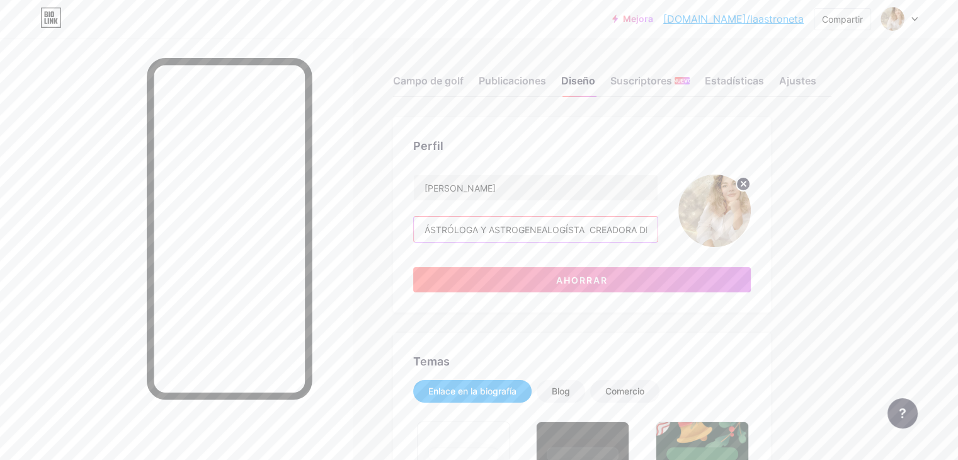
drag, startPoint x: 529, startPoint y: 232, endPoint x: 475, endPoint y: 230, distance: 54.8
click at [475, 230] on input "ÁSTRÓLOGA Y ASTROGENEALOGÍSTA CREADORA DE LA ASTRONETA. TE INVITO A CONECTAR JU…" at bounding box center [536, 229] width 244 height 25
drag, startPoint x: 620, startPoint y: 230, endPoint x: 521, endPoint y: 245, distance: 100.0
click at [521, 245] on div "[PERSON_NAME] Astróloga Y ASTROGENEALOGÍSTA CREADORA DE LA ASTRONETA. TE INVITO…" at bounding box center [535, 210] width 245 height 72
drag, startPoint x: 606, startPoint y: 229, endPoint x: 614, endPoint y: 230, distance: 8.3
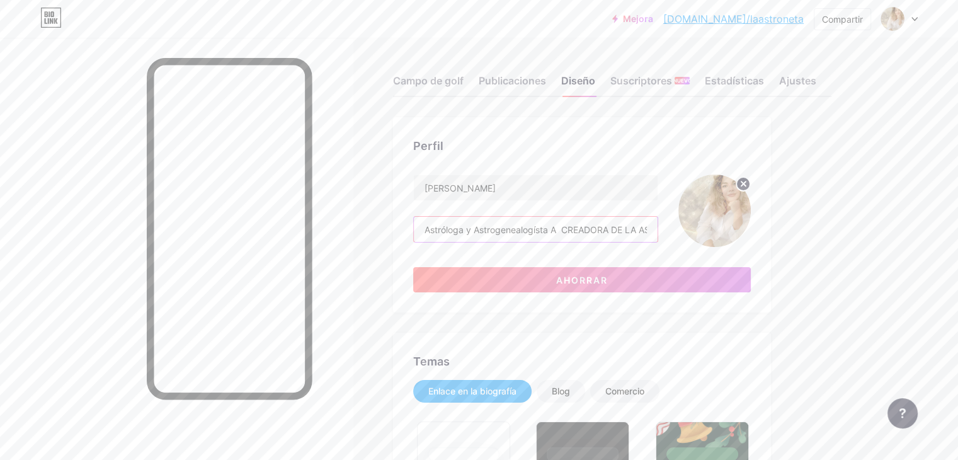
click at [614, 230] on input "Astróloga y Astrogenealogísta A CREADORA DE LA ASTRONETA. TE INVITO A CONECTAR …" at bounding box center [536, 229] width 244 height 25
drag, startPoint x: 659, startPoint y: 227, endPoint x: 608, endPoint y: 232, distance: 50.7
click at [608, 232] on input "Astróloga y Astrogenealogísta CREADORA DE LA ASTRONETA. TE INVITO A CONECTAR JU…" at bounding box center [536, 229] width 244 height 25
type input "Astróloga y Astrogenealogísta Creadora de la Astroneta. Te invito a conectar ju…"
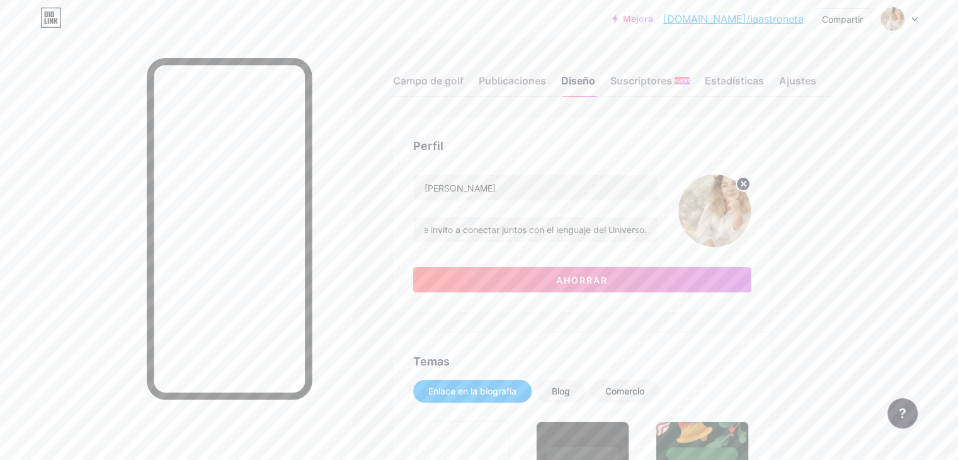
scroll to position [0, 0]
click at [546, 76] on font "Publicaciones" at bounding box center [511, 80] width 67 height 13
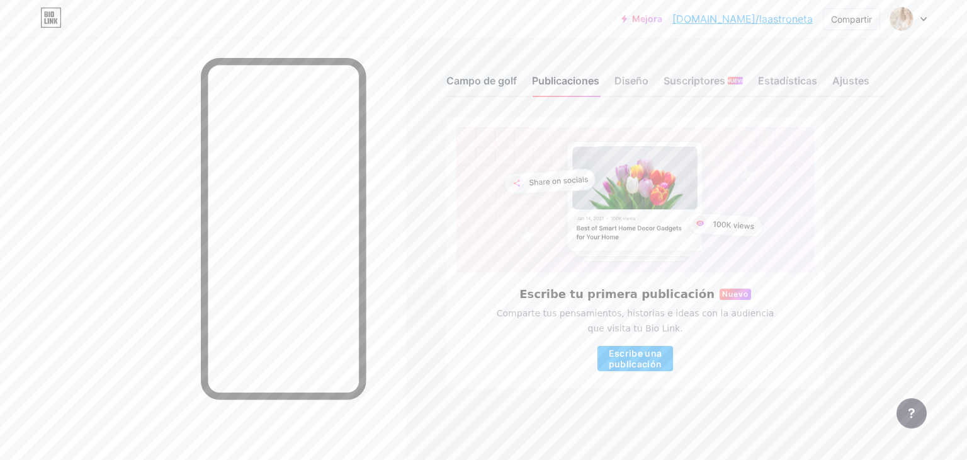
click at [476, 79] on font "Campo de golf" at bounding box center [481, 80] width 71 height 13
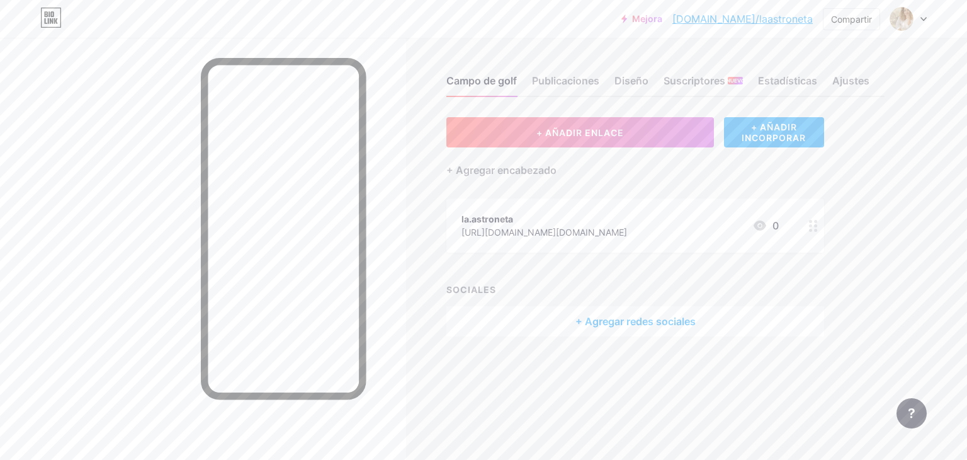
click at [497, 216] on font "la.astroneta" at bounding box center [487, 218] width 52 height 11
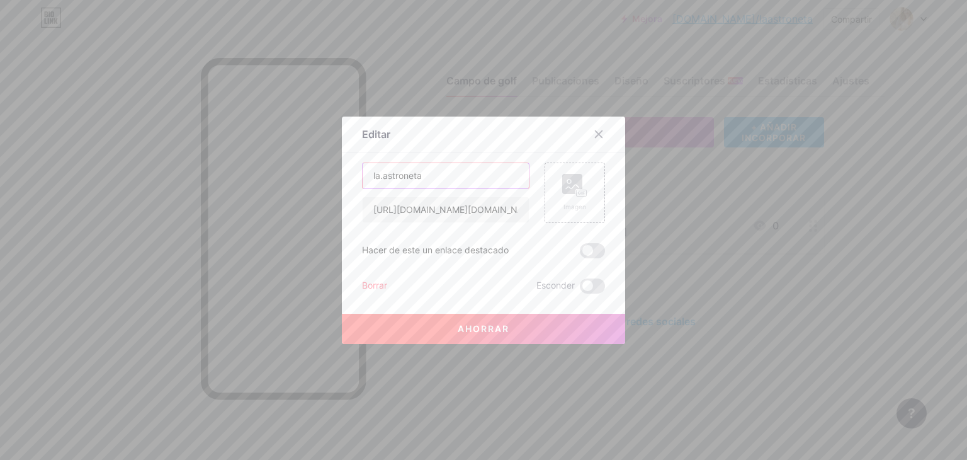
drag, startPoint x: 422, startPoint y: 179, endPoint x: 269, endPoint y: 167, distance: 152.9
click at [268, 168] on div "Editar Contenido YouTube Reproduce videos de YouTube sin salir de tu página. AG…" at bounding box center [483, 230] width 967 height 460
type input "Instagram"
click at [493, 331] on font "Ahorrar" at bounding box center [484, 328] width 52 height 11
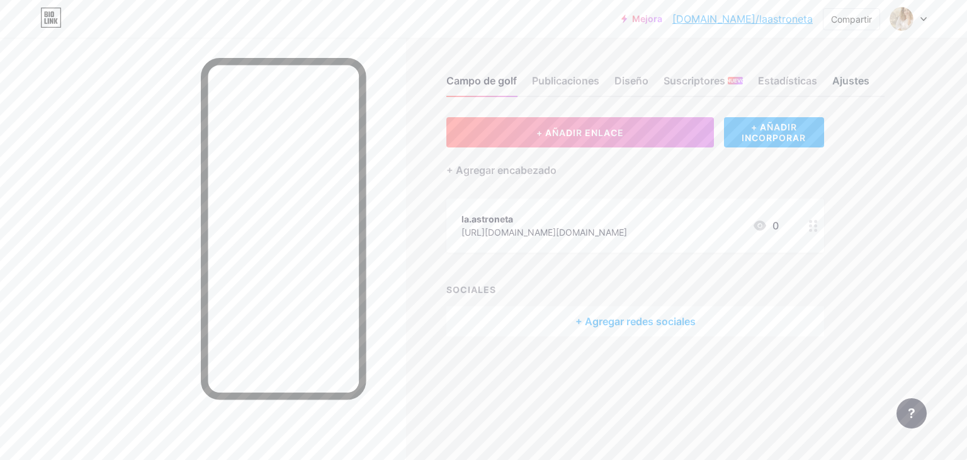
click at [857, 86] on div "Ajustes" at bounding box center [850, 84] width 37 height 23
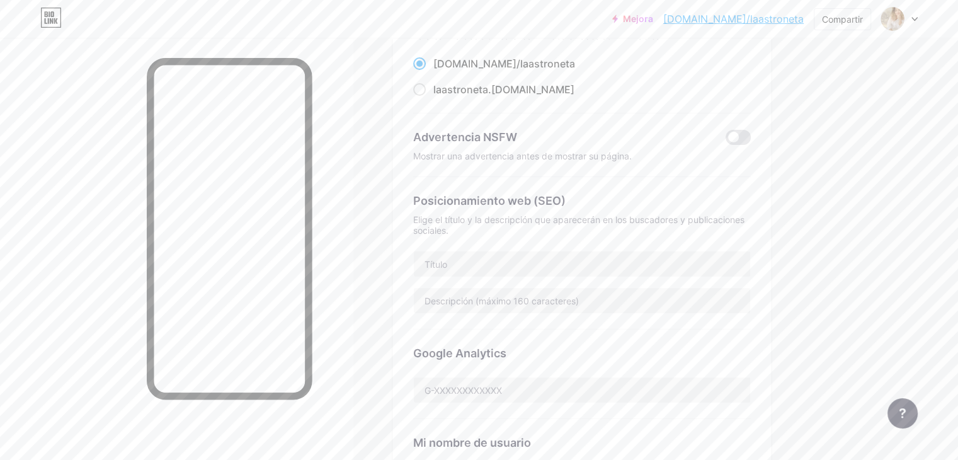
scroll to position [126, 0]
click at [515, 263] on input "text" at bounding box center [582, 261] width 336 height 25
type input "La Astroneta"
click at [557, 304] on input "text" at bounding box center [582, 298] width 336 height 25
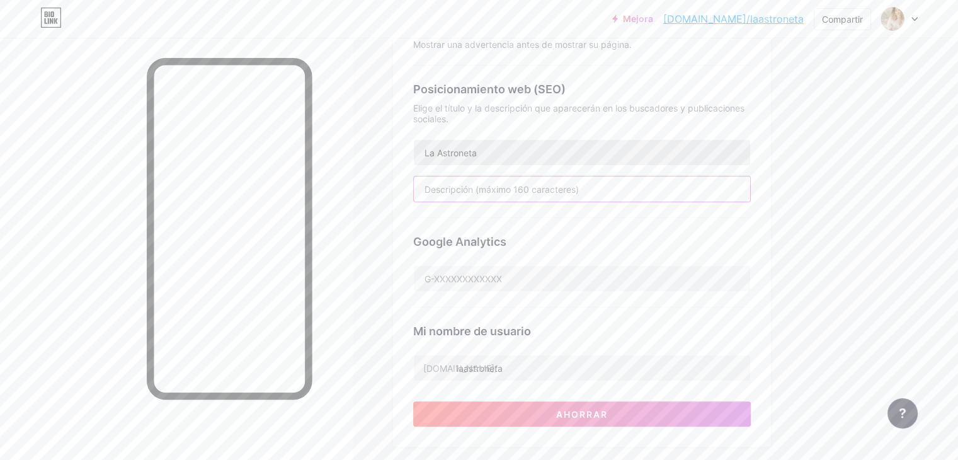
scroll to position [0, 0]
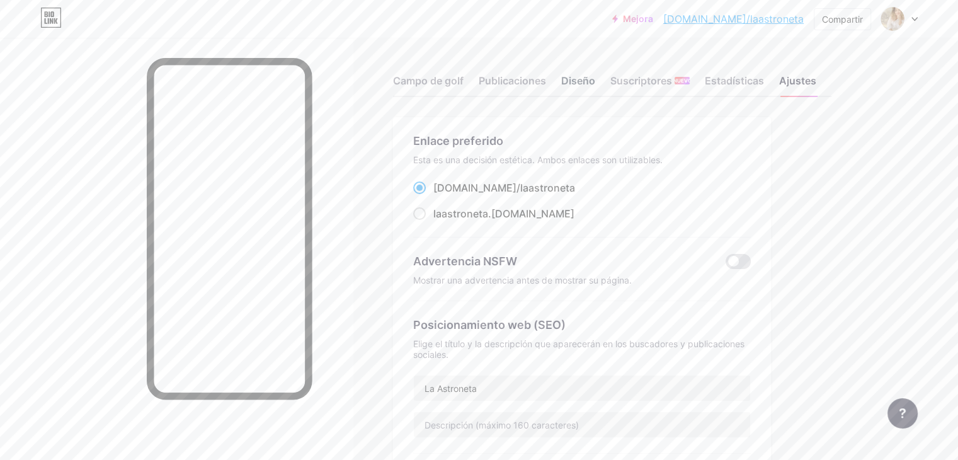
click at [595, 82] on font "Diseño" at bounding box center [578, 80] width 34 height 13
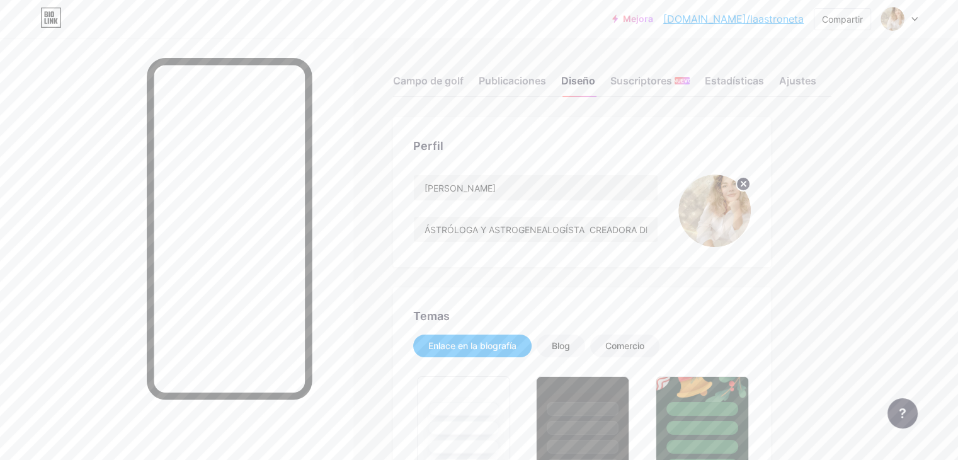
type input "#a00ba2"
type input "#000000"
click at [570, 351] on div "Blog" at bounding box center [561, 345] width 18 height 13
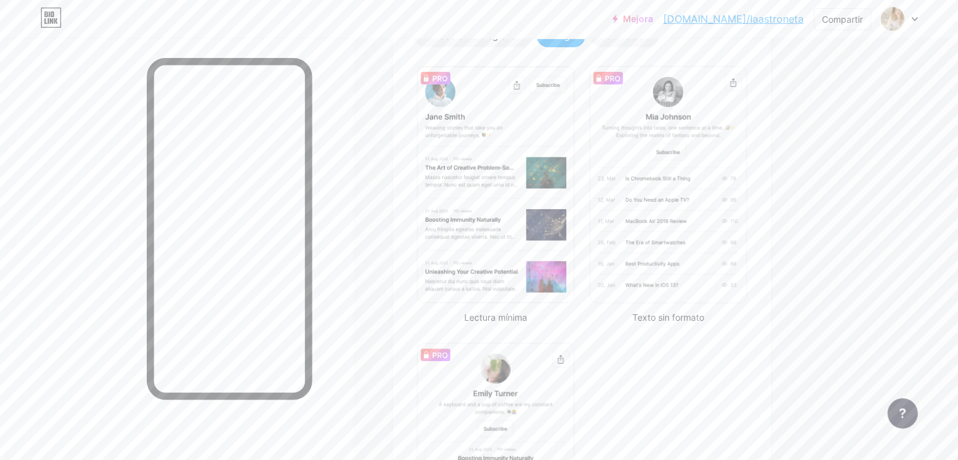
scroll to position [35, 0]
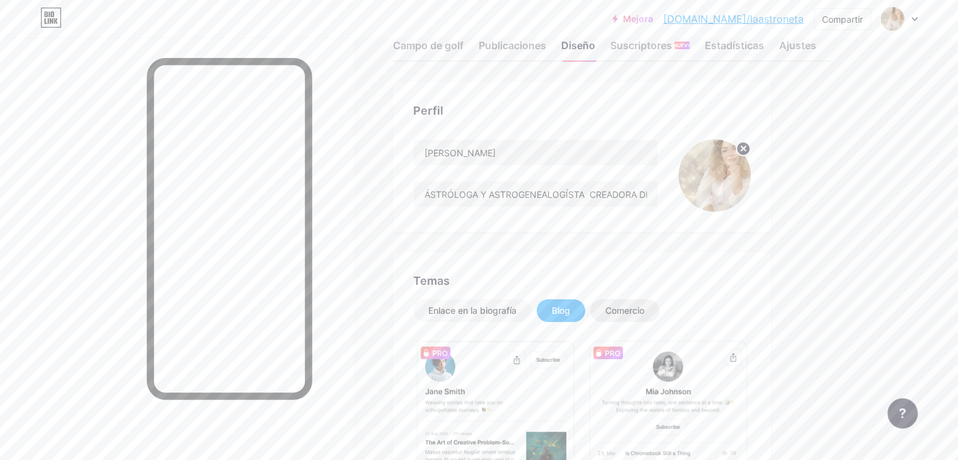
click at [659, 317] on div "Comercio" at bounding box center [624, 310] width 69 height 23
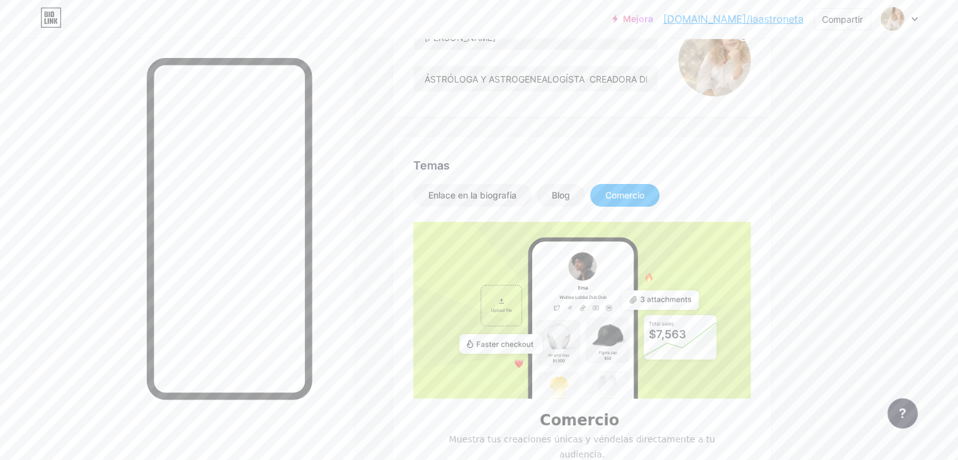
scroll to position [0, 0]
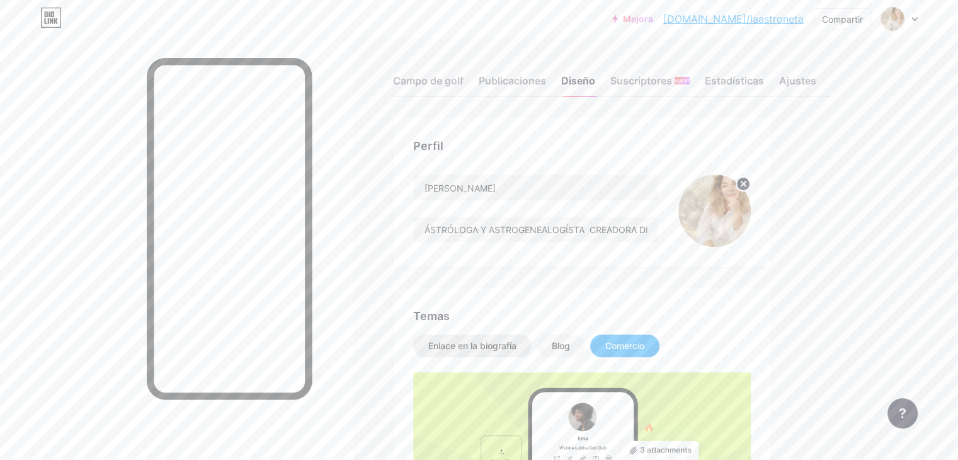
click at [504, 348] on font "Enlace en la biografía" at bounding box center [472, 345] width 88 height 11
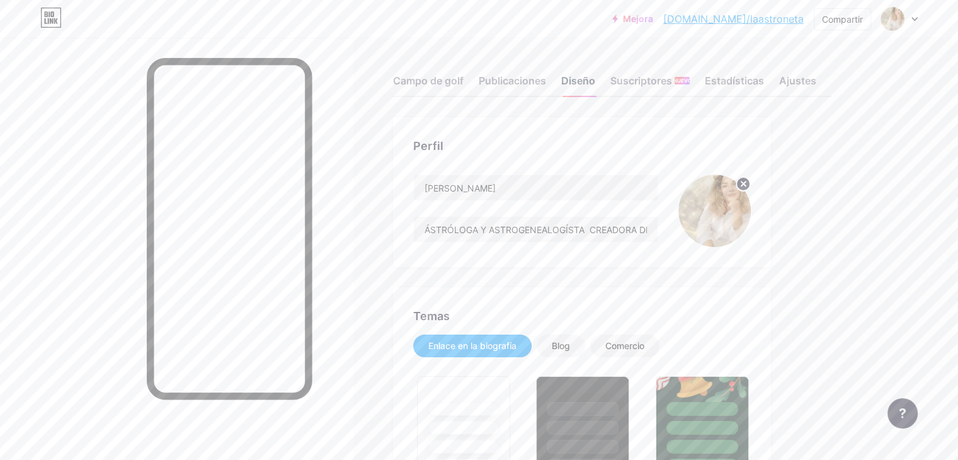
click at [595, 81] on font "Diseño" at bounding box center [578, 80] width 34 height 13
click at [510, 342] on font "Enlace en la biografía" at bounding box center [472, 345] width 88 height 11
click at [546, 84] on font "Publicaciones" at bounding box center [511, 80] width 67 height 13
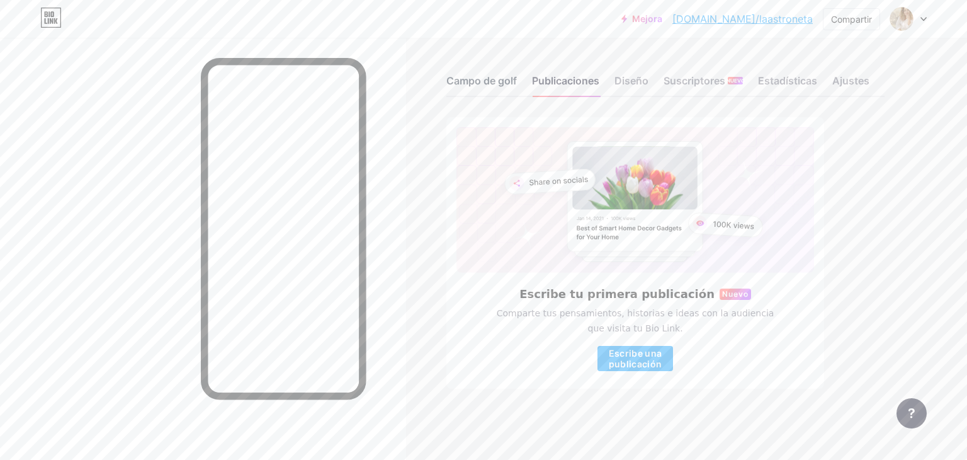
click at [474, 81] on font "Campo de golf" at bounding box center [481, 80] width 71 height 13
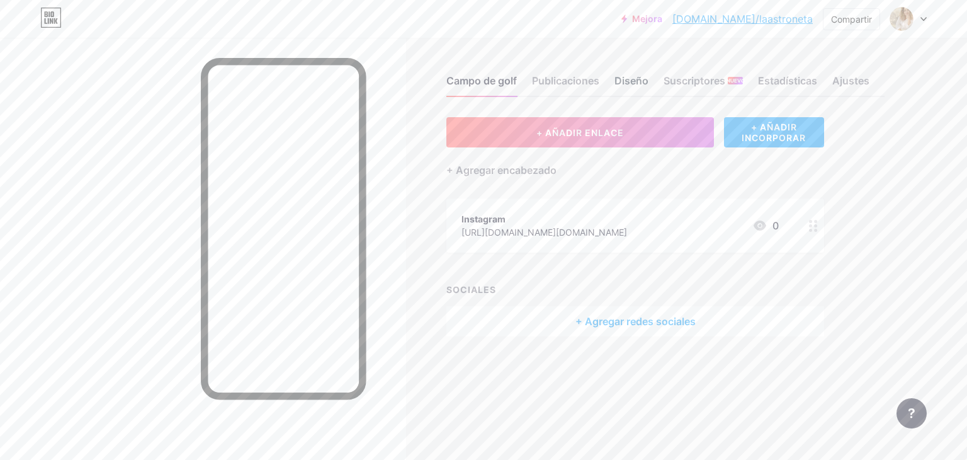
click at [636, 80] on font "Diseño" at bounding box center [631, 80] width 34 height 13
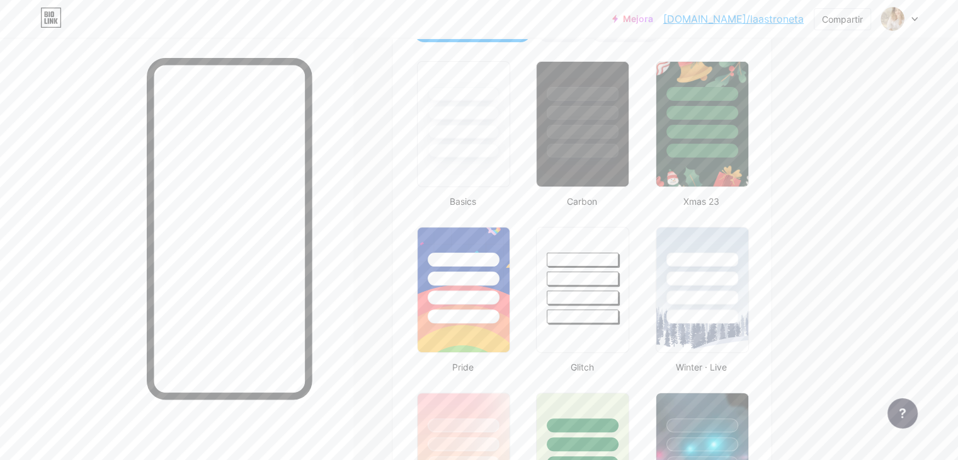
type input "#a00ba2"
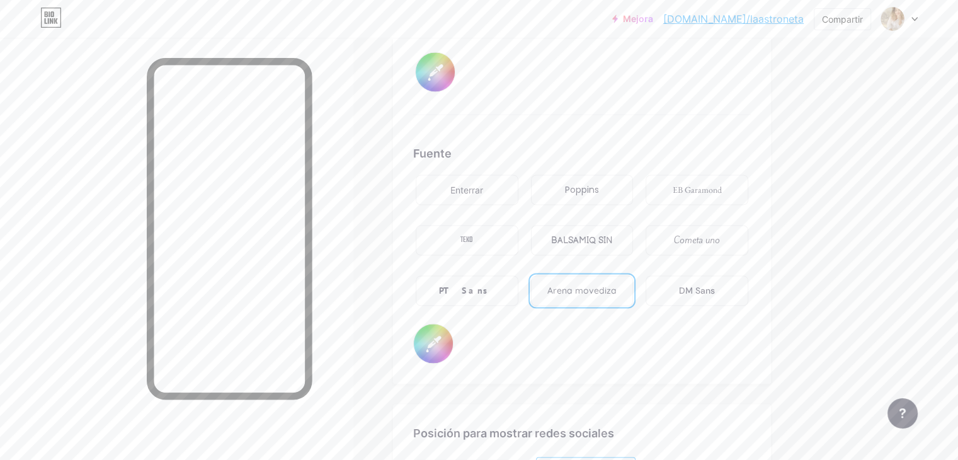
scroll to position [2078, 0]
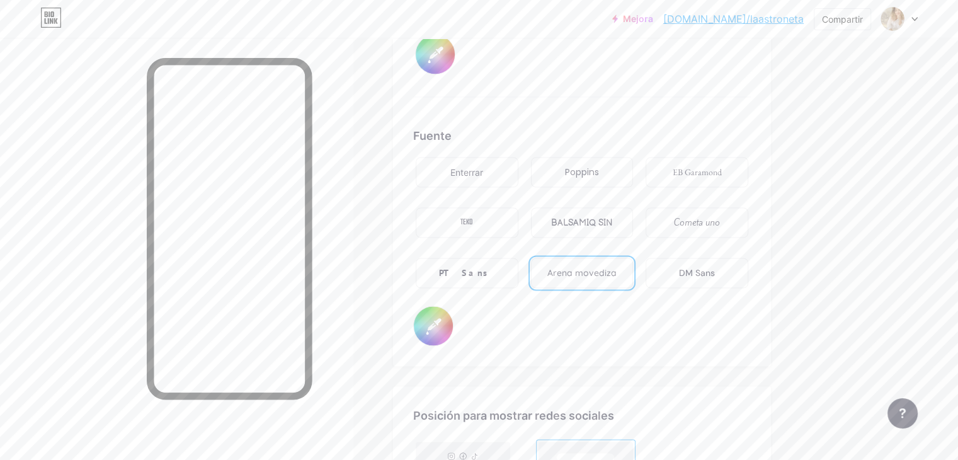
click at [453, 318] on input "#000000" at bounding box center [433, 325] width 39 height 39
type input "#681174"
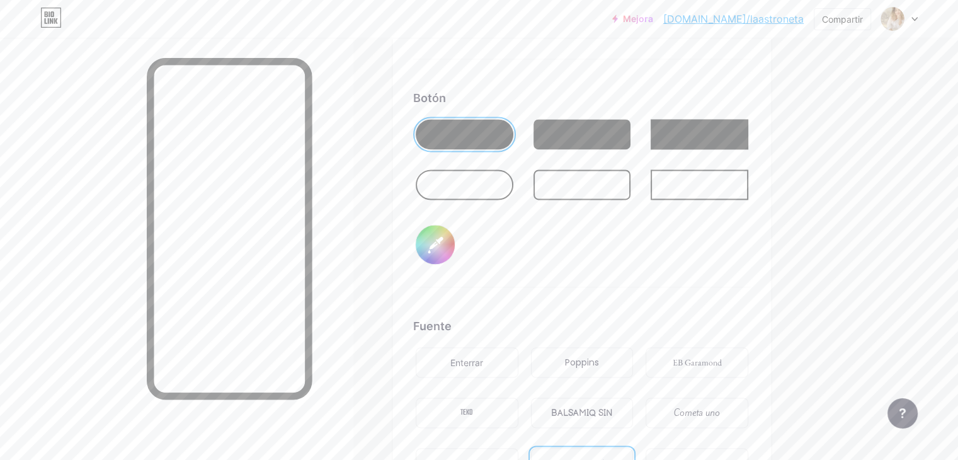
scroll to position [1889, 0]
click at [455, 244] on input "#a00ba2" at bounding box center [435, 242] width 39 height 39
type input "#d5a9d6"
click at [647, 247] on div "Botón #d5a9d6" at bounding box center [581, 187] width 337 height 198
click at [657, 242] on div "Botón #d5a9d6" at bounding box center [581, 187] width 337 height 198
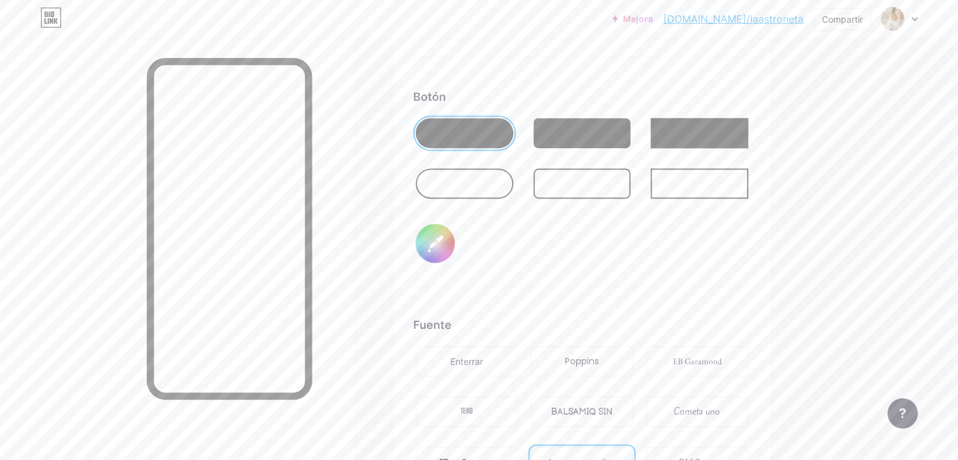
click at [607, 230] on div "Botón #d5a9d6" at bounding box center [581, 187] width 337 height 198
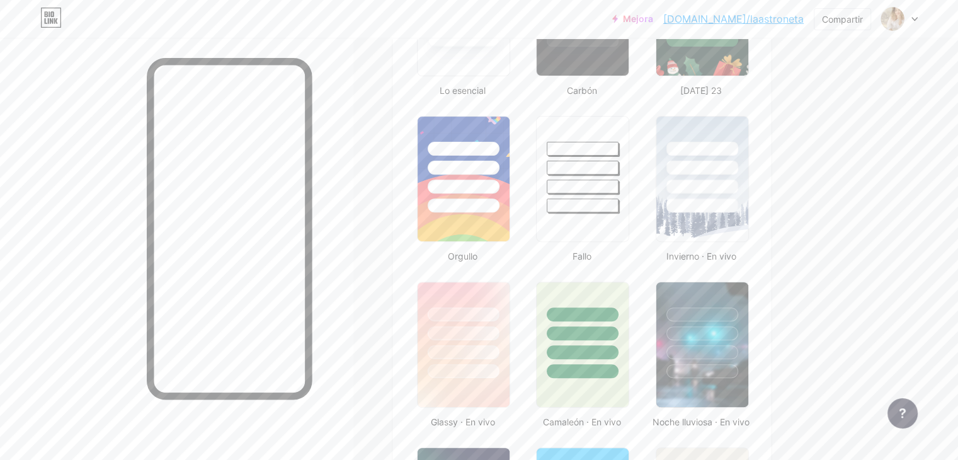
scroll to position [567, 0]
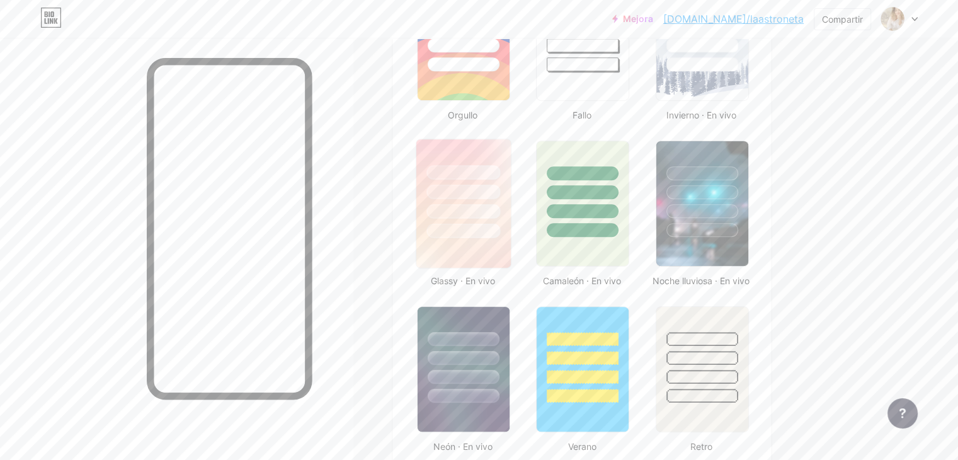
click at [500, 223] on div at bounding box center [463, 230] width 74 height 14
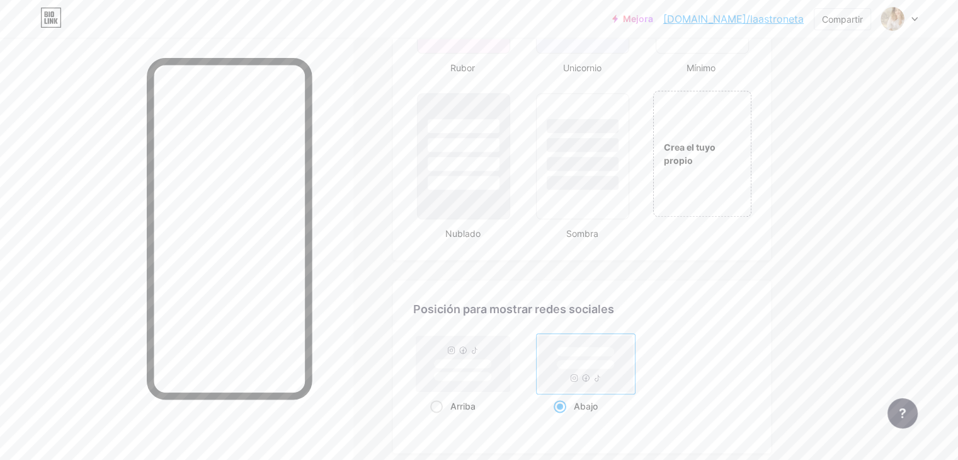
scroll to position [1434, 0]
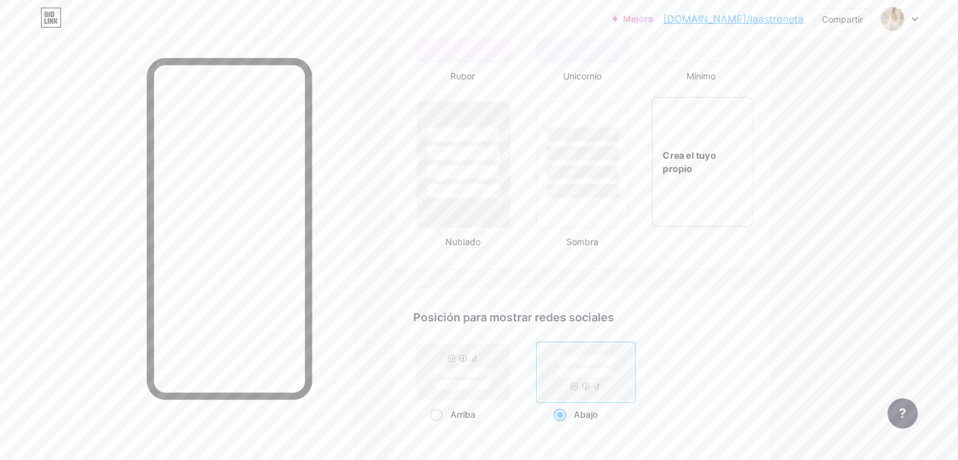
click at [752, 167] on div "Crea el tuyo propio" at bounding box center [702, 161] width 100 height 27
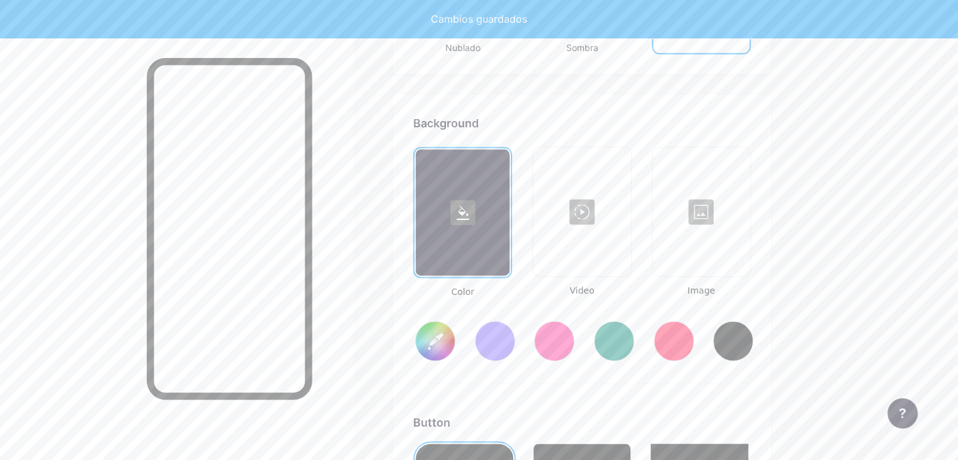
type input "#ffffff"
type input "#000000"
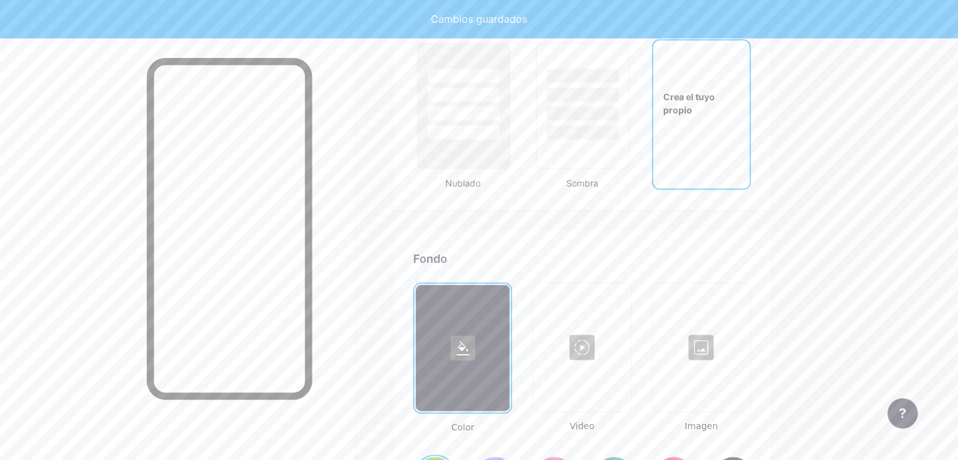
scroll to position [1415, 0]
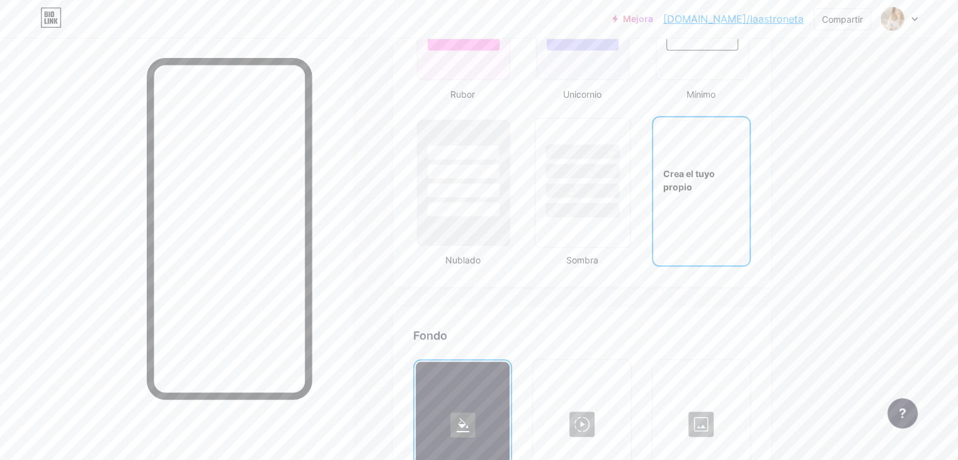
click at [620, 185] on div at bounding box center [583, 190] width 74 height 14
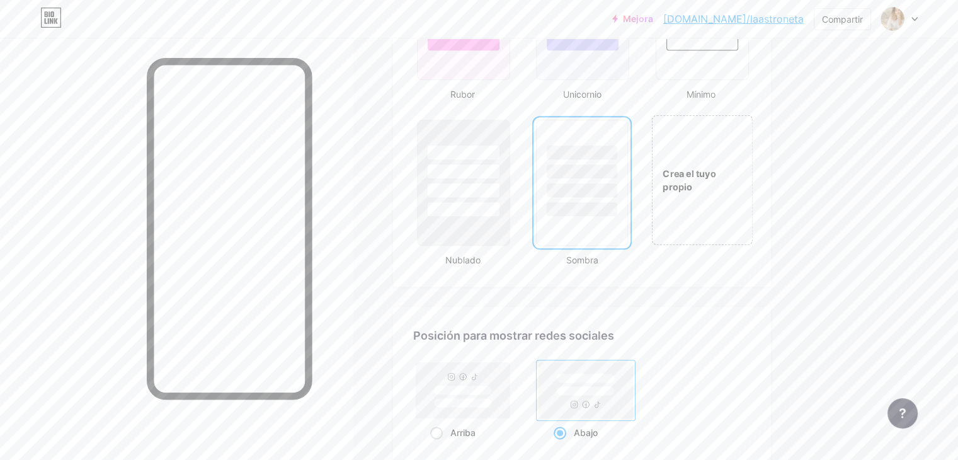
click at [715, 169] on font "Crea el tuyo propio" at bounding box center [688, 179] width 53 height 25
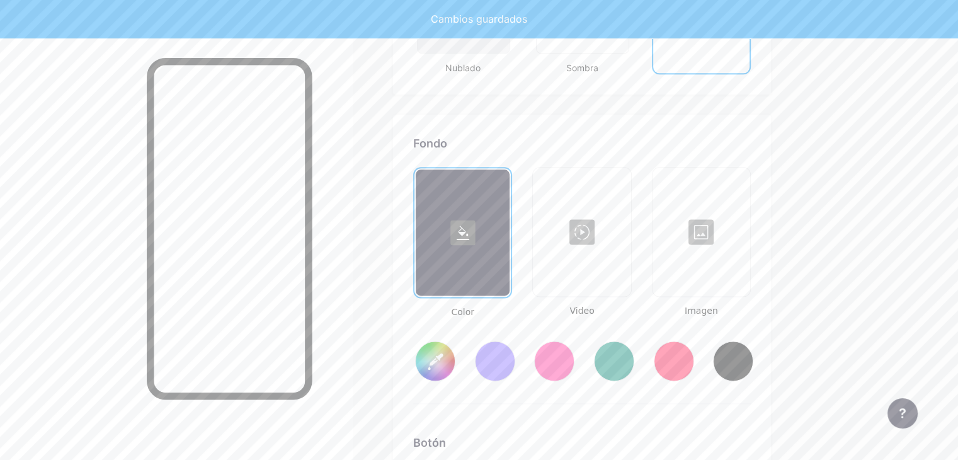
type input "#ffffff"
type input "#000000"
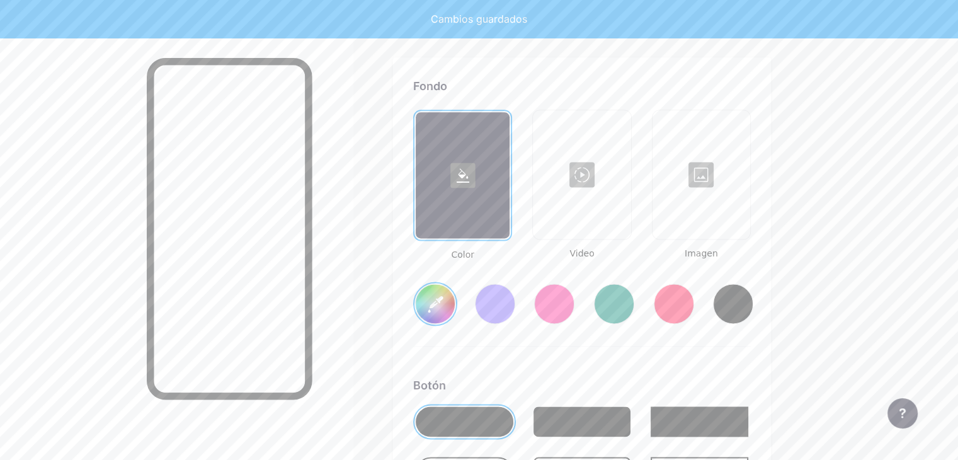
scroll to position [1667, 0]
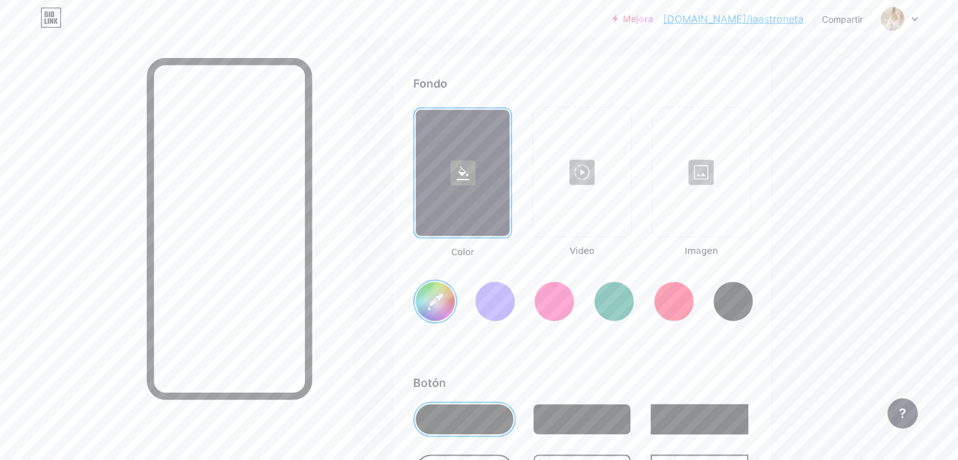
click at [744, 181] on div at bounding box center [700, 172] width 95 height 126
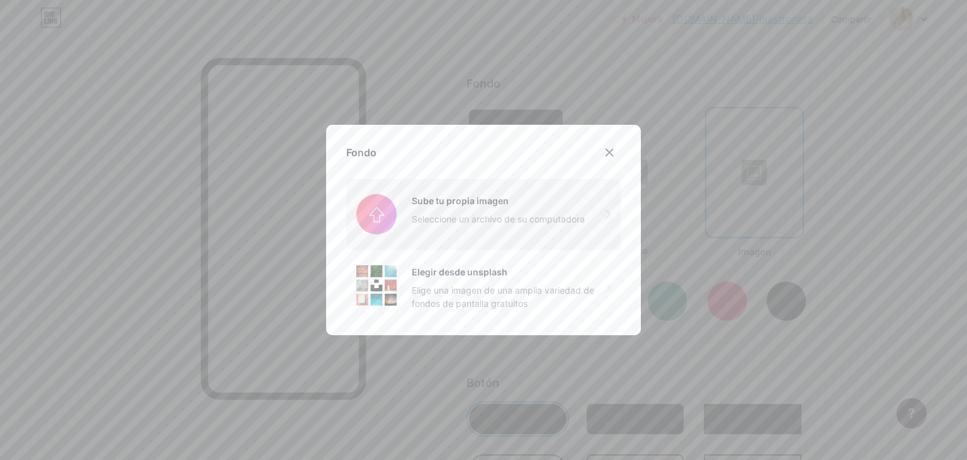
click at [484, 234] on input "file" at bounding box center [483, 214] width 274 height 71
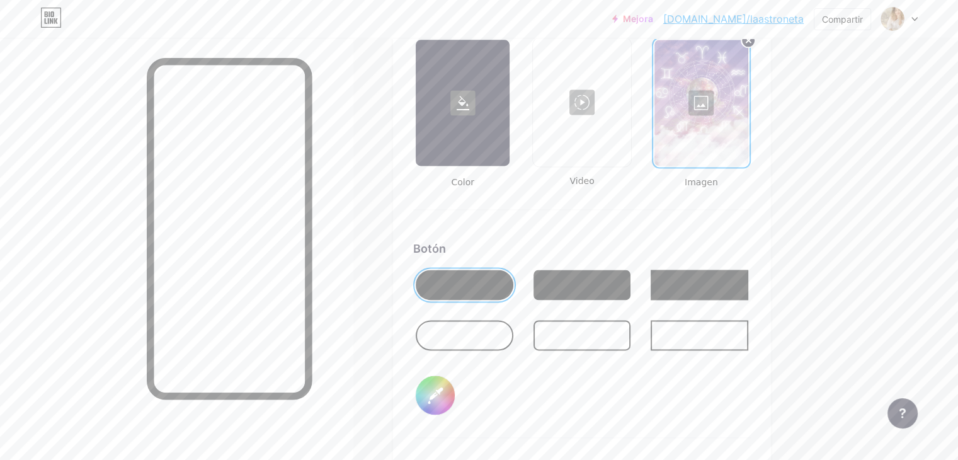
scroll to position [1793, 0]
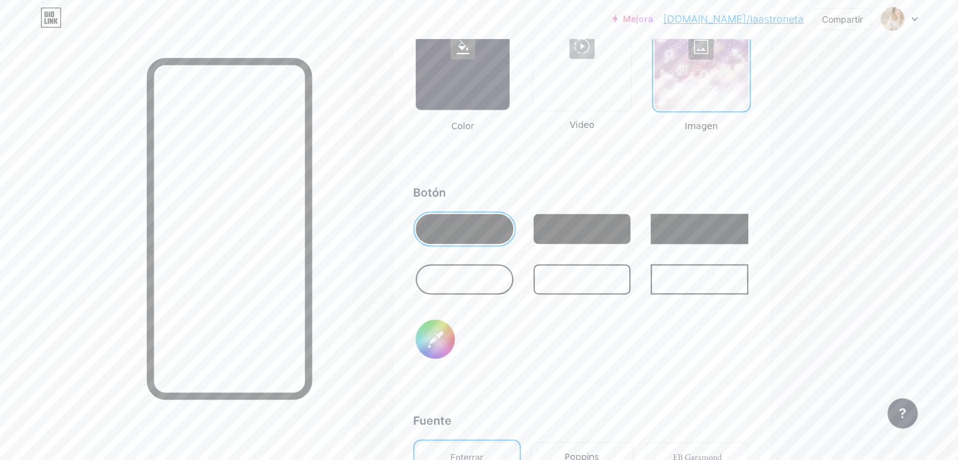
click at [455, 340] on input "#000000" at bounding box center [435, 338] width 39 height 39
type input "#b87fb4"
click at [587, 351] on div "Botón #b87fb4" at bounding box center [581, 283] width 337 height 198
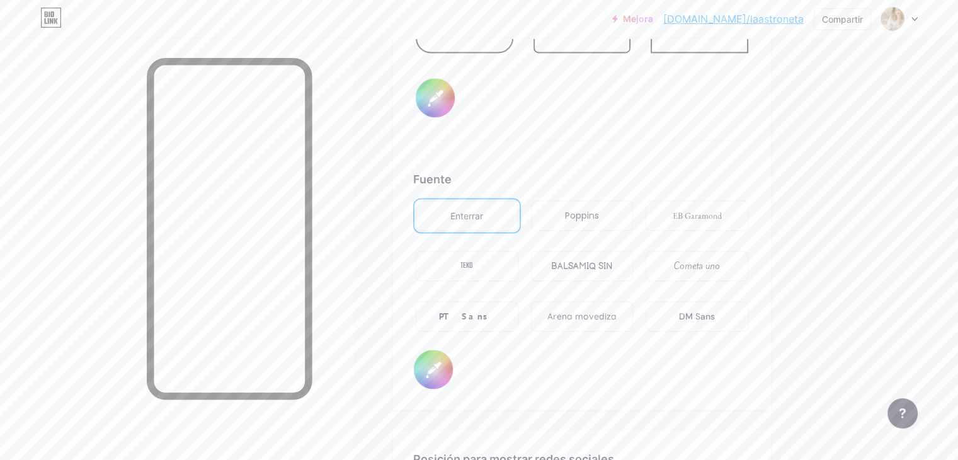
scroll to position [2045, 0]
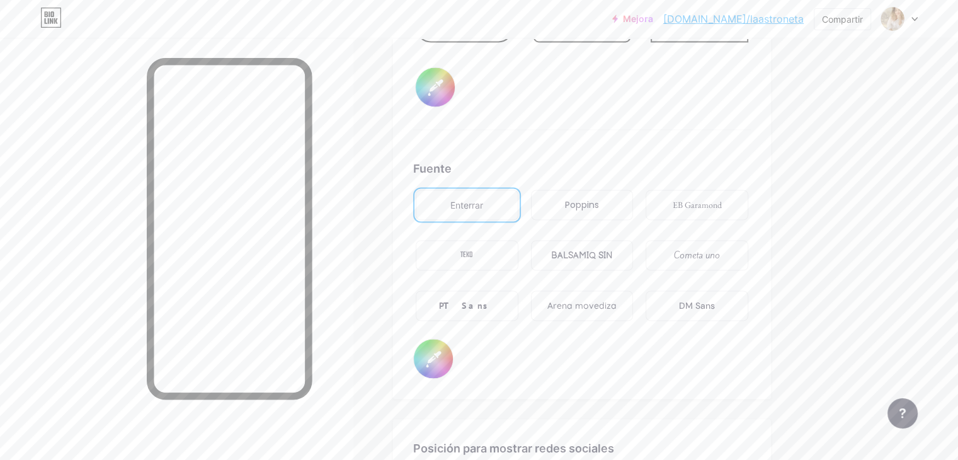
click at [748, 205] on div "EB Garamond" at bounding box center [696, 205] width 103 height 30
click at [518, 244] on div "TEKO" at bounding box center [467, 255] width 103 height 30
click at [720, 249] on font "Cometa uno" at bounding box center [697, 255] width 46 height 13
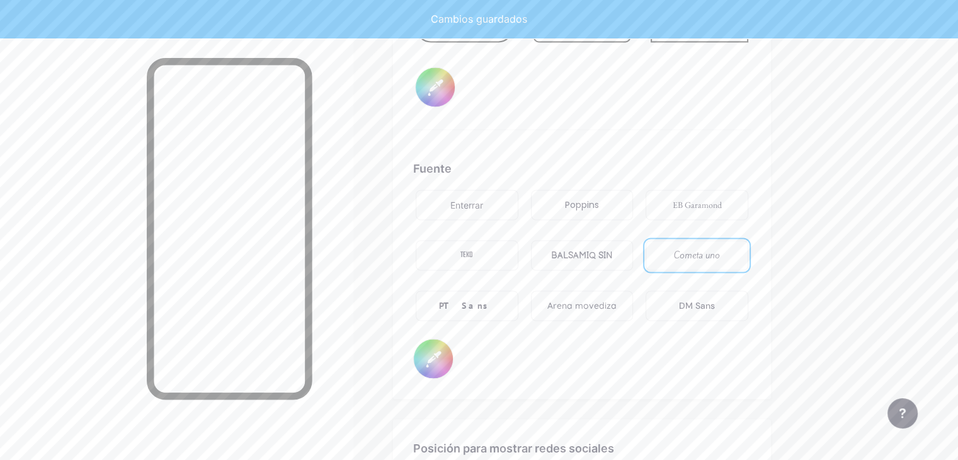
click at [616, 303] on font "Arena movediza" at bounding box center [581, 305] width 69 height 11
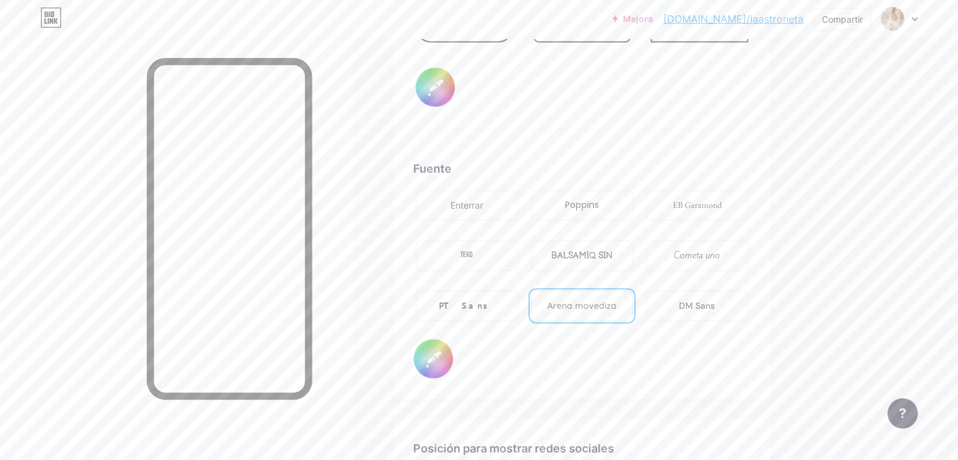
click at [721, 200] on font "EB Garamond" at bounding box center [696, 204] width 49 height 11
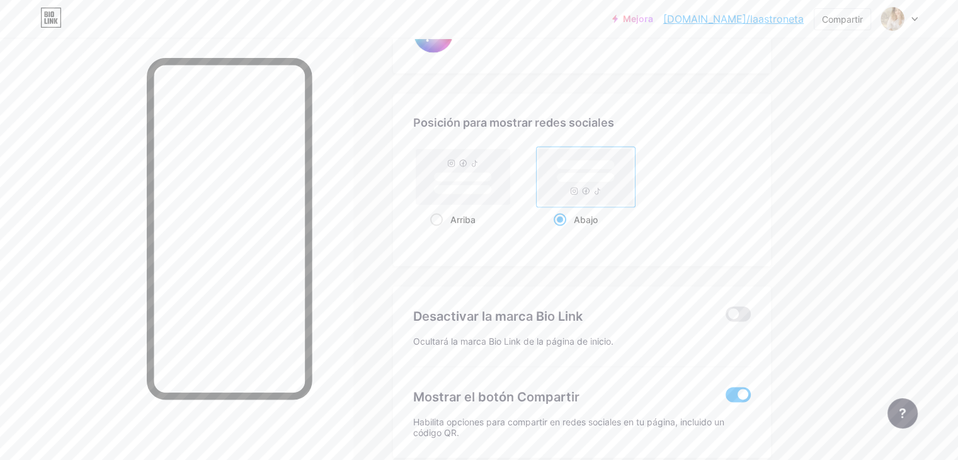
scroll to position [2112, 0]
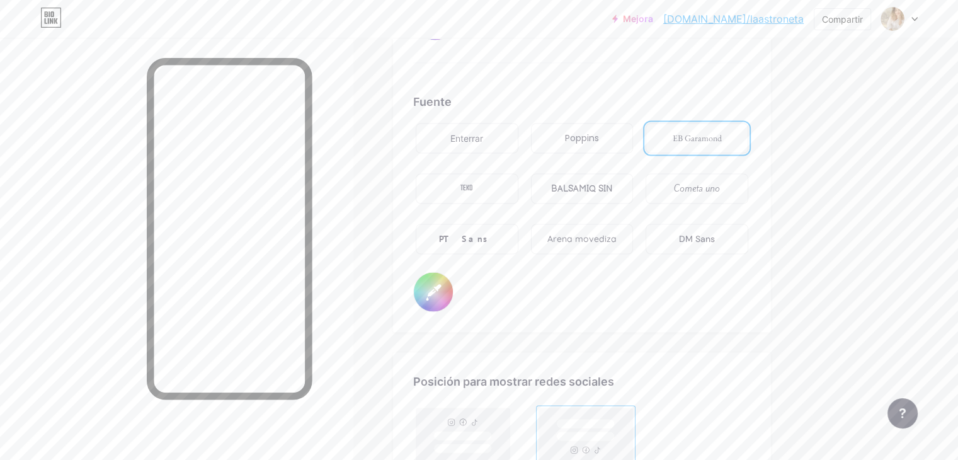
click at [453, 290] on input "#000000" at bounding box center [433, 291] width 39 height 39
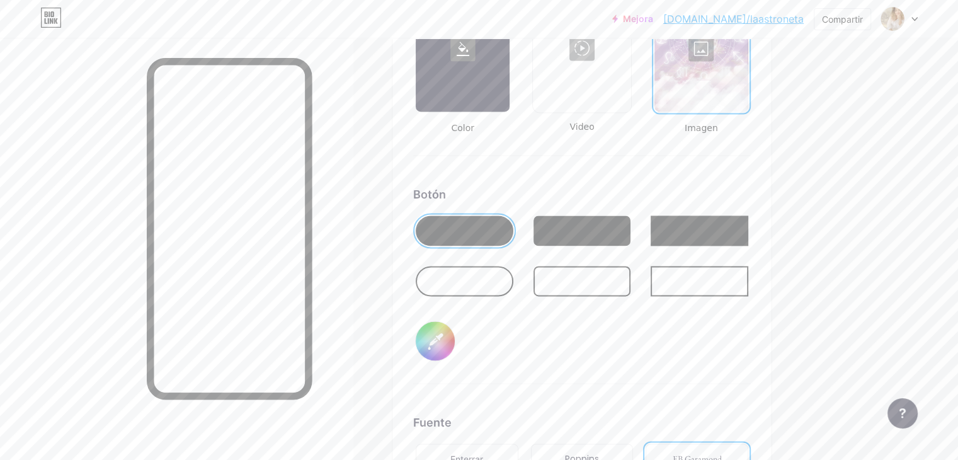
scroll to position [1608, 0]
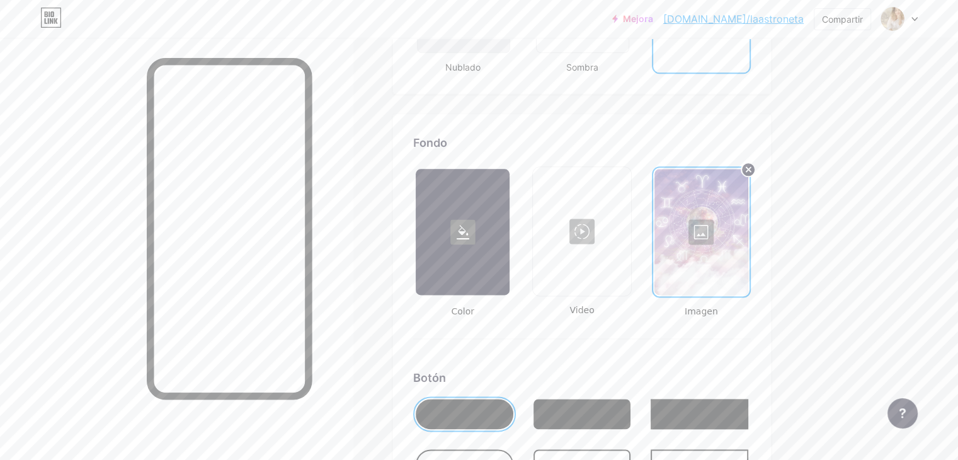
click at [748, 230] on div at bounding box center [701, 232] width 94 height 126
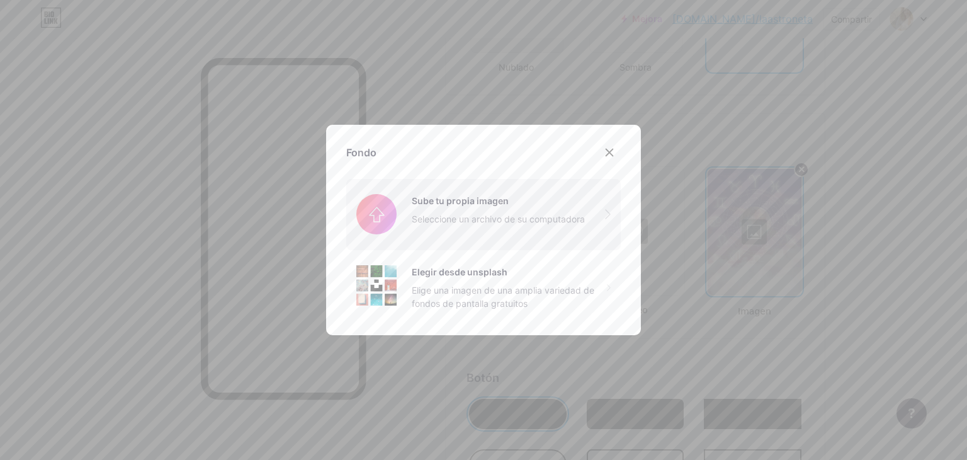
click at [466, 217] on input "file" at bounding box center [483, 214] width 274 height 71
click at [458, 224] on input "file" at bounding box center [483, 214] width 274 height 71
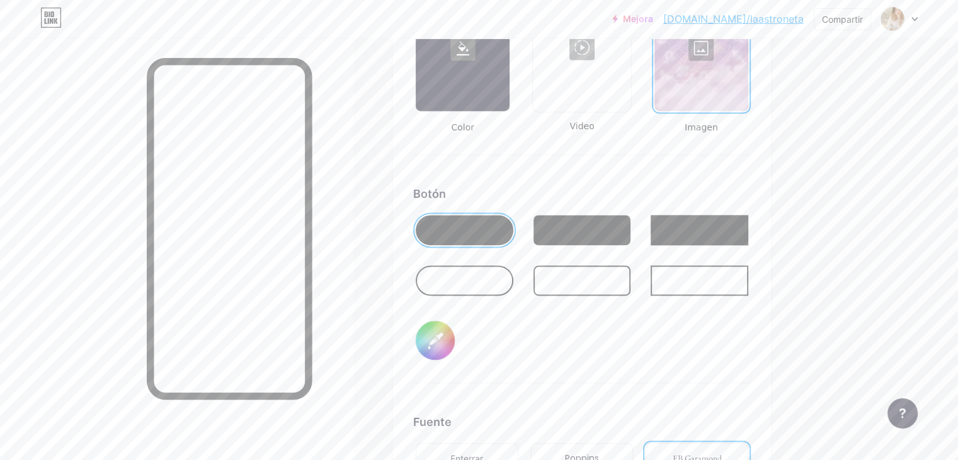
scroll to position [1797, 0]
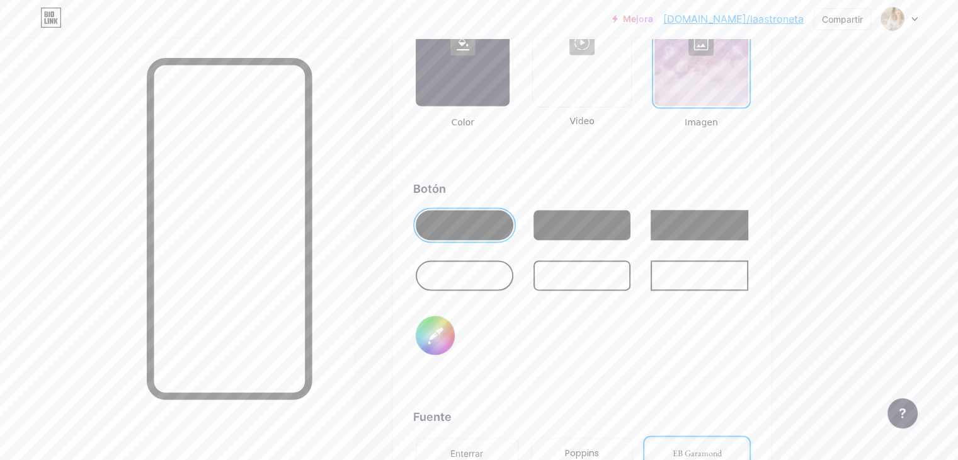
click at [455, 331] on input "#b87fb4" at bounding box center [435, 334] width 39 height 39
click at [655, 346] on div "Botón #b87fb4" at bounding box center [581, 279] width 337 height 198
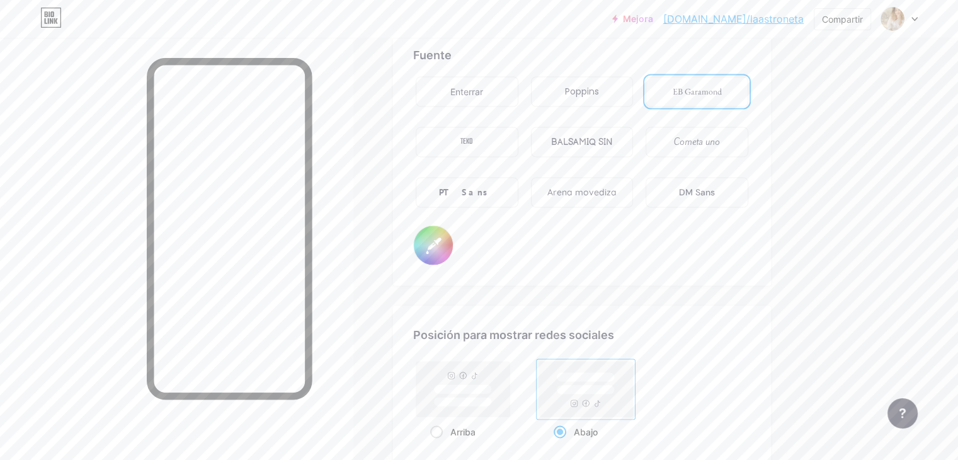
scroll to position [2175, 0]
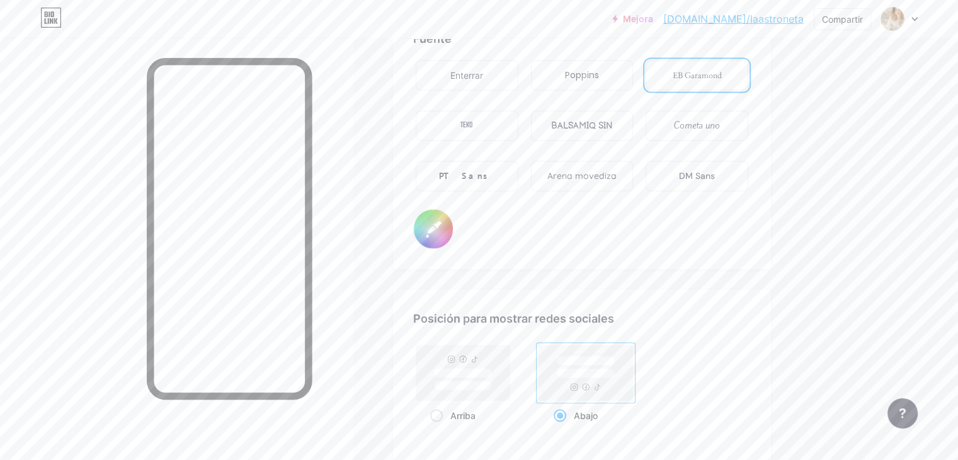
click at [453, 214] on input "#6d0865" at bounding box center [433, 228] width 39 height 39
type input "#a10880"
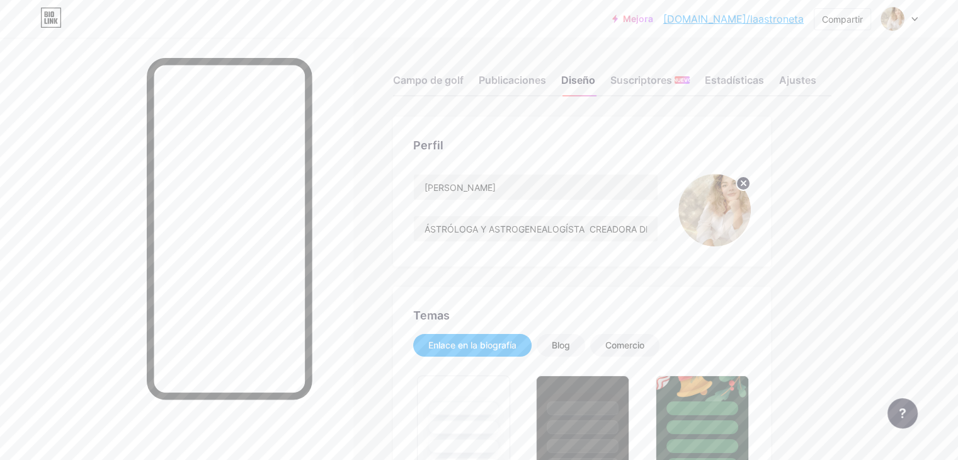
scroll to position [0, 0]
click at [538, 227] on input "ÁSTRÓLOGA Y ASTROGENEALOGÍSTA CREADORA DE LA ASTRONETA. TE INVITO A CONECTAR JU…" at bounding box center [536, 229] width 244 height 25
drag, startPoint x: 528, startPoint y: 225, endPoint x: 456, endPoint y: 220, distance: 72.6
click at [456, 220] on div "Perfil [PERSON_NAME] ÁSTRÓLOGA Y ASTROGENEALOGÍSTA CREADORA DE LA ASTRONETA. TE…" at bounding box center [582, 192] width 378 height 150
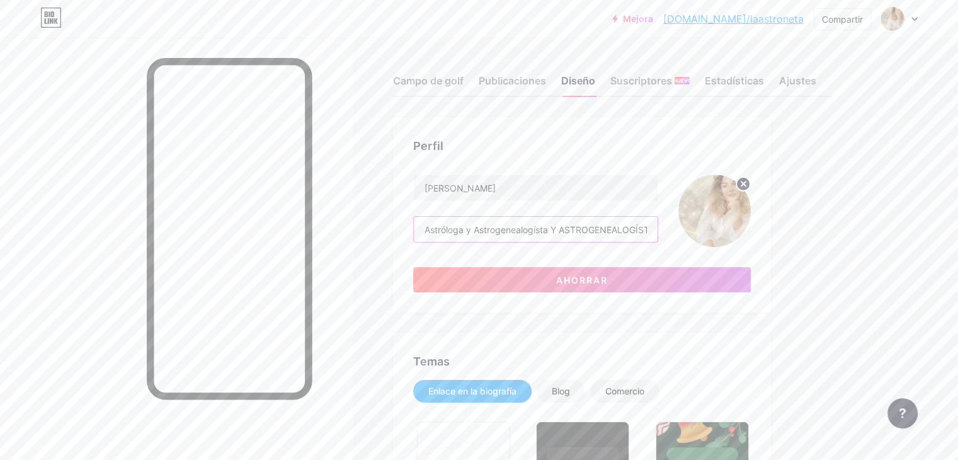
drag, startPoint x: 690, startPoint y: 229, endPoint x: 606, endPoint y: 240, distance: 84.5
click at [606, 240] on input "Astróloga y Astrogenealogísta Y ASTROGENEALOGÍSTA CREADORA DE LA ASTRONETA. TE …" at bounding box center [536, 229] width 244 height 25
drag, startPoint x: 628, startPoint y: 232, endPoint x: 603, endPoint y: 229, distance: 25.3
click at [603, 229] on input "Astróloga y Astrogenealogísta ÍSTA CREADORA DE LA ASTRONETA. TE INVITO A CONECT…" at bounding box center [536, 229] width 244 height 25
drag, startPoint x: 609, startPoint y: 227, endPoint x: 686, endPoint y: 235, distance: 76.6
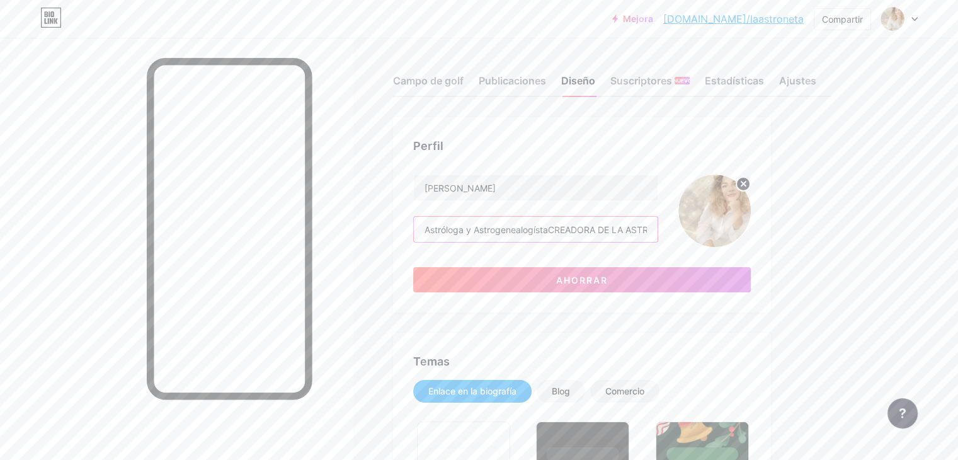
click at [657, 235] on input "Astróloga y AstrogenealogístaCREADORA DE LA ASTRONETA. TE INVITO A CONECTAR JUN…" at bounding box center [536, 229] width 244 height 25
drag, startPoint x: 654, startPoint y: 225, endPoint x: 604, endPoint y: 228, distance: 50.4
click at [604, 228] on input "Astróloga y AstrogenealogístaSTRONETA. TE INVITO A CONECTAR JUNTOS CON EL LENGU…" at bounding box center [536, 229] width 244 height 25
drag, startPoint x: 695, startPoint y: 227, endPoint x: 525, endPoint y: 220, distance: 170.2
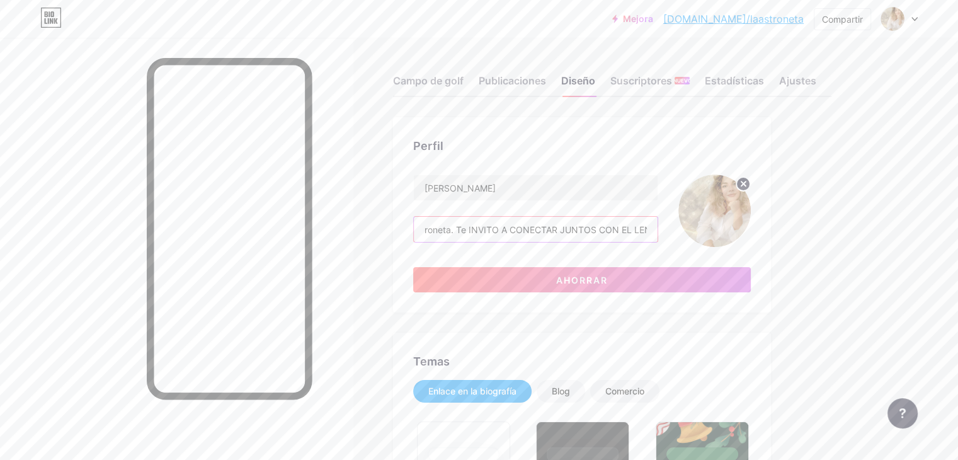
click at [525, 220] on input "Astróloga y Astrogenealogísta, creadora de La Astroneta. Te INVITO A CONECTAR J…" at bounding box center [536, 229] width 244 height 25
drag, startPoint x: 696, startPoint y: 227, endPoint x: 594, endPoint y: 222, distance: 101.5
click at [594, 222] on input "Astróloga y Astrogenealogísta, creadora de La Astroneta. Te invito a conectar j…" at bounding box center [536, 229] width 244 height 25
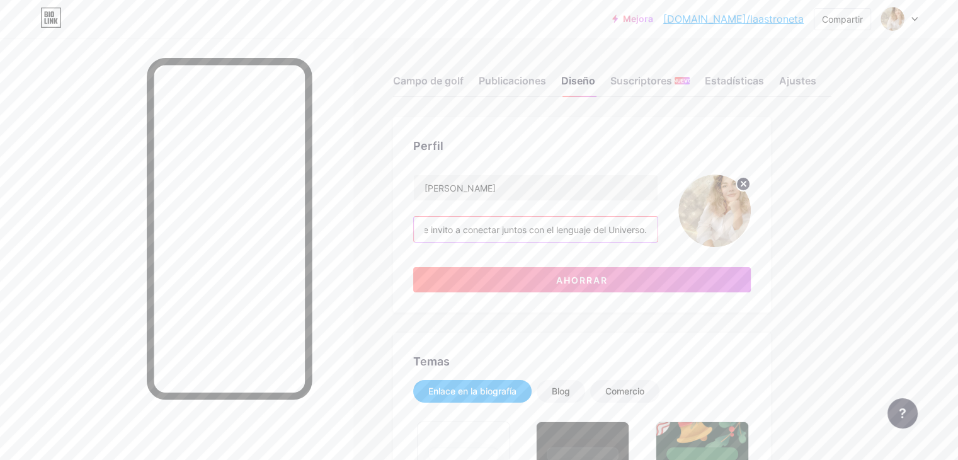
type input "Astróloga y Astrogenealogísta, creadora de La Astroneta. Te invito a conectar j…"
drag, startPoint x: 477, startPoint y: 227, endPoint x: 966, endPoint y: 206, distance: 489.6
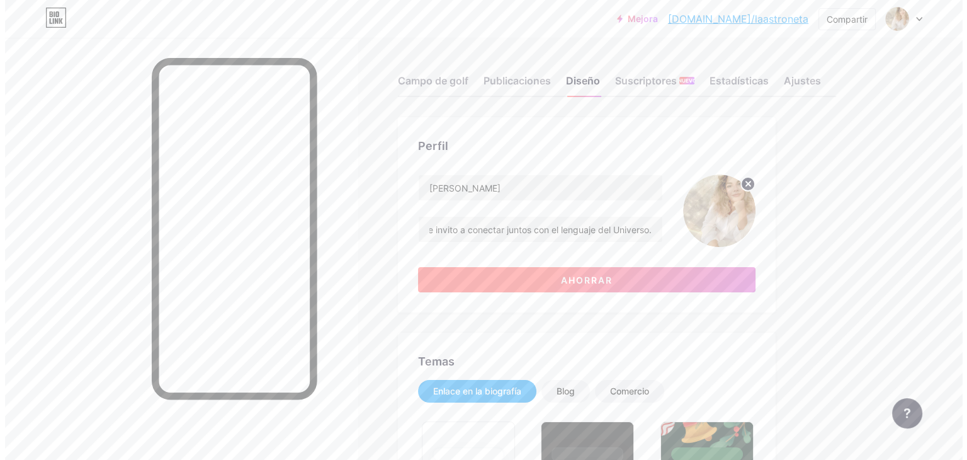
scroll to position [0, 0]
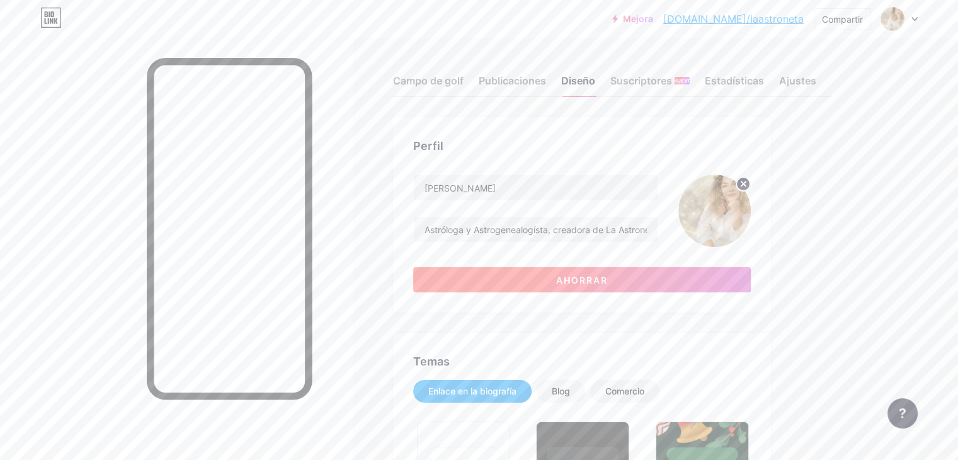
click at [608, 278] on font "Ahorrar" at bounding box center [582, 279] width 52 height 11
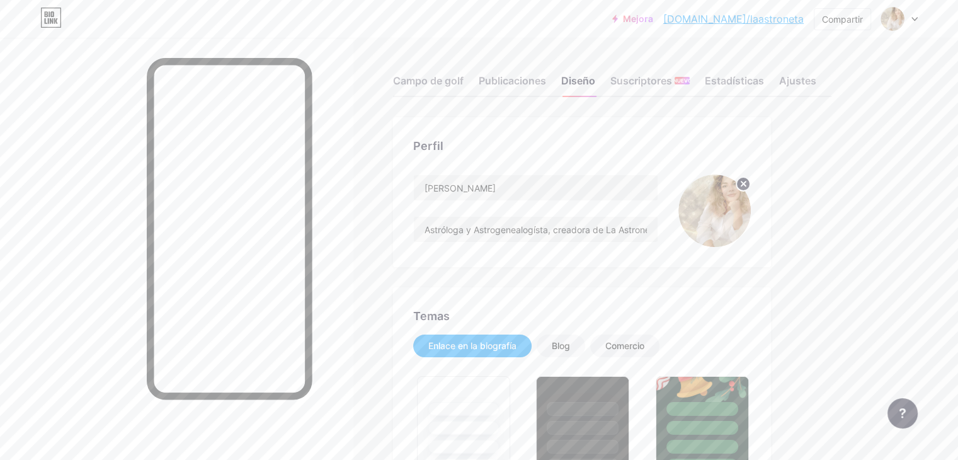
click at [546, 74] on font "Publicaciones" at bounding box center [511, 80] width 67 height 13
